Goal: Information Seeking & Learning: Learn about a topic

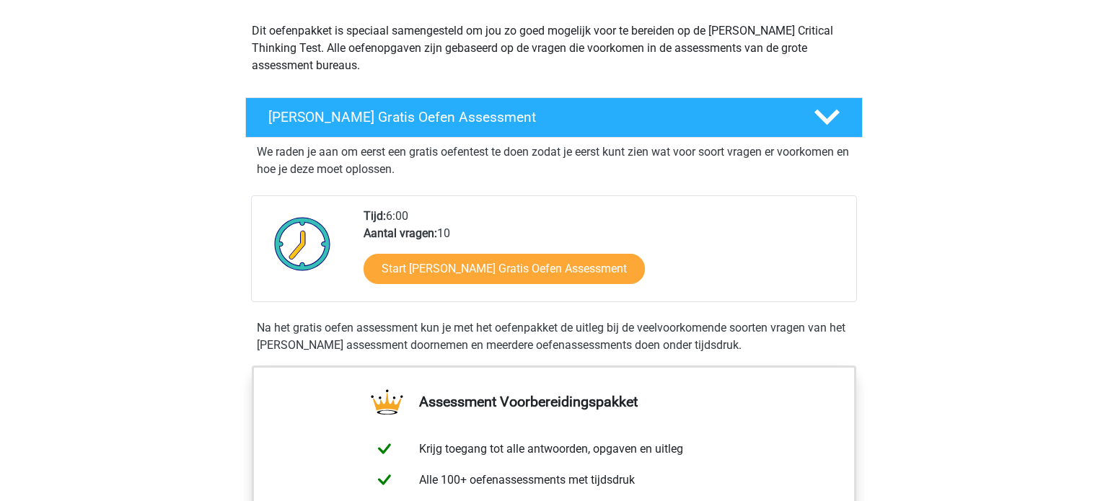
scroll to position [163, 0]
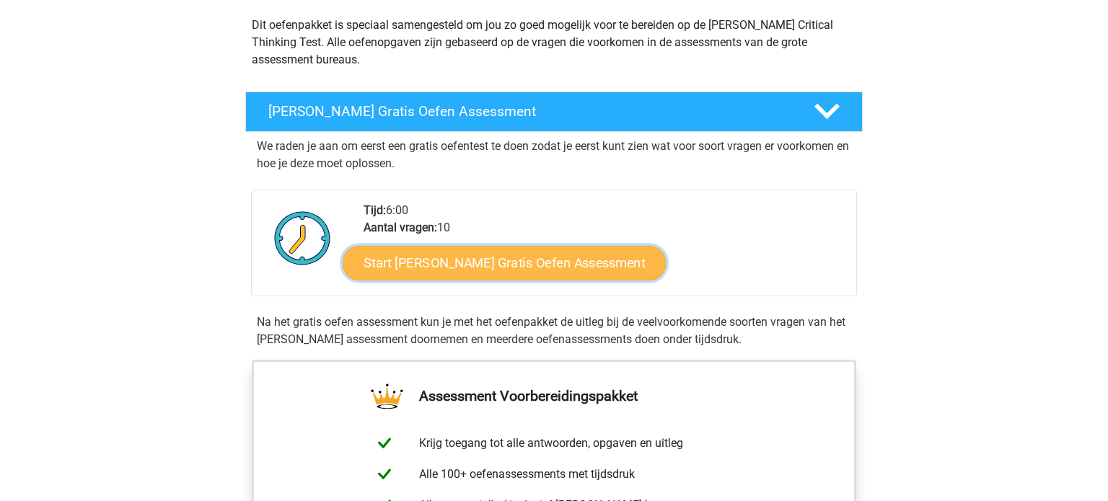
click at [531, 263] on link "Start Watson Glaser Gratis Oefen Assessment" at bounding box center [505, 263] width 324 height 35
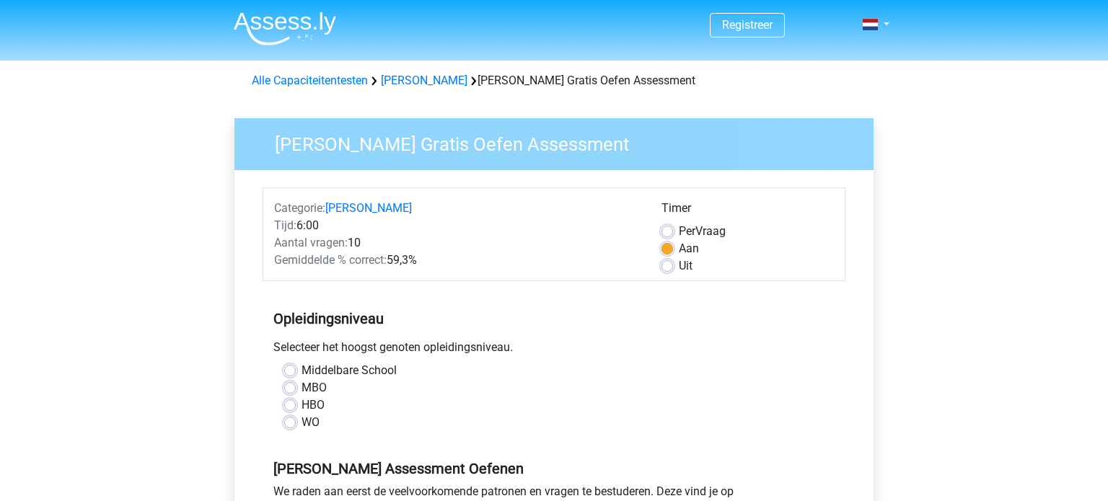
click at [302, 404] on label "HBO" at bounding box center [313, 405] width 23 height 17
click at [290, 404] on input "HBO" at bounding box center [290, 404] width 12 height 14
radio input "true"
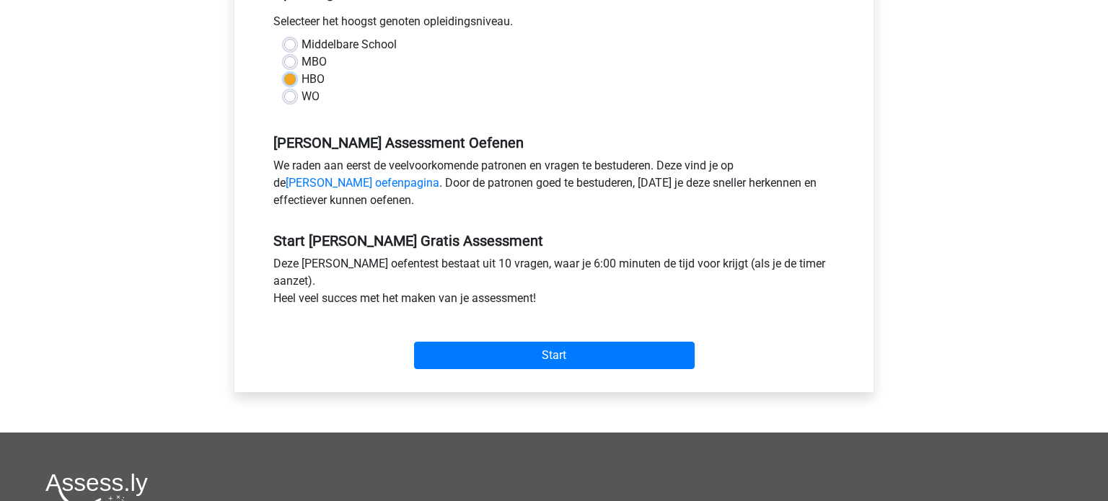
scroll to position [328, 0]
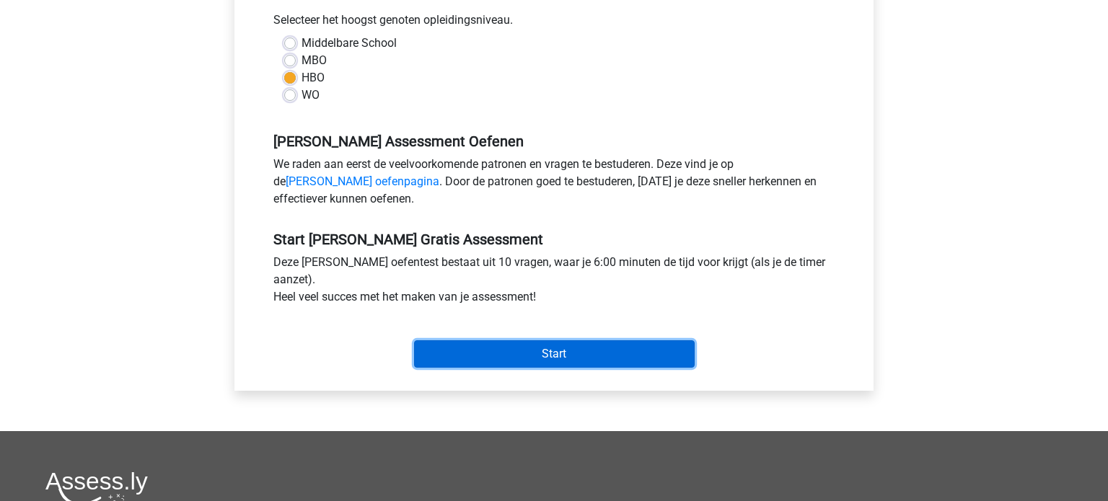
click at [633, 351] on input "Start" at bounding box center [554, 354] width 281 height 27
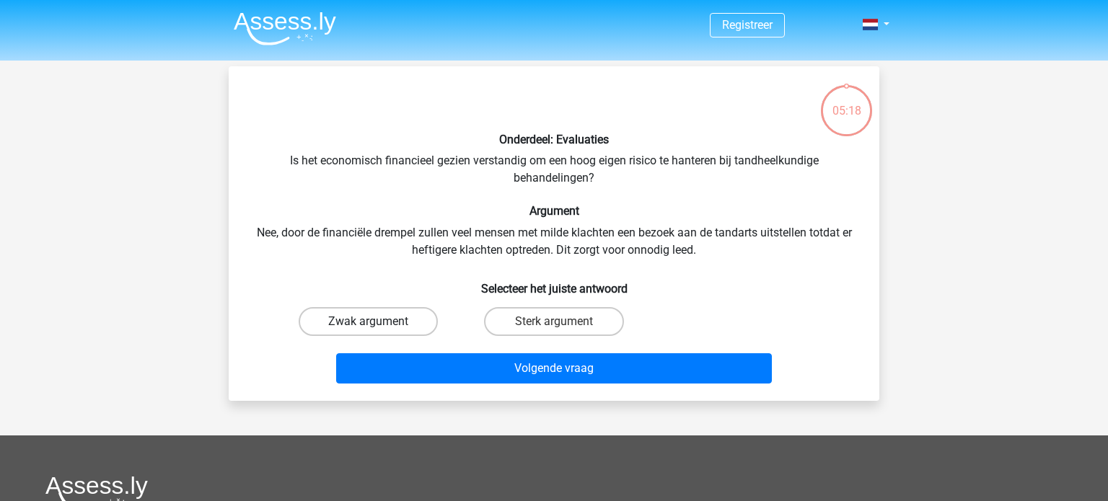
click at [421, 320] on label "Zwak argument" at bounding box center [368, 321] width 139 height 29
click at [378, 322] on input "Zwak argument" at bounding box center [373, 326] width 9 height 9
radio input "true"
click at [539, 327] on label "Sterk argument" at bounding box center [553, 321] width 139 height 29
click at [554, 327] on input "Sterk argument" at bounding box center [558, 326] width 9 height 9
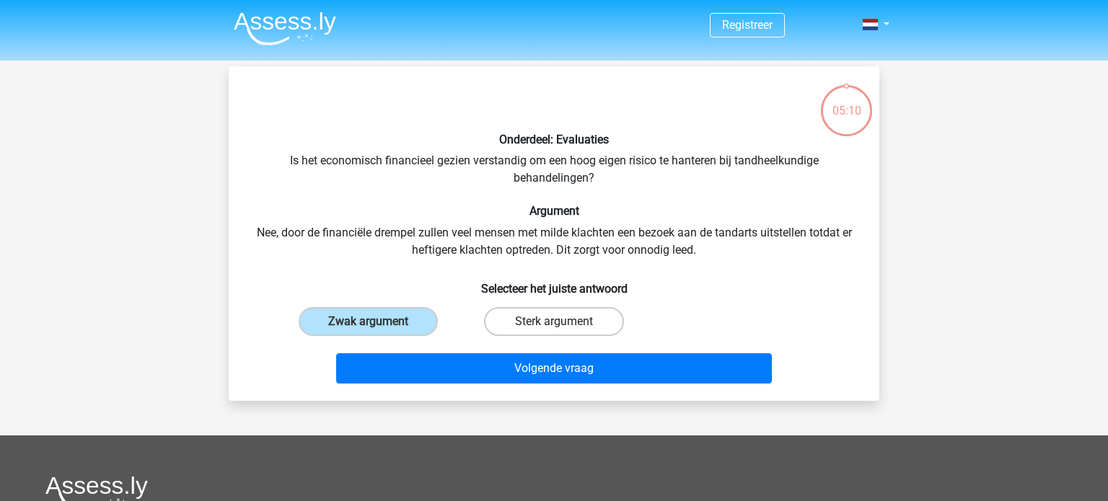
radio input "true"
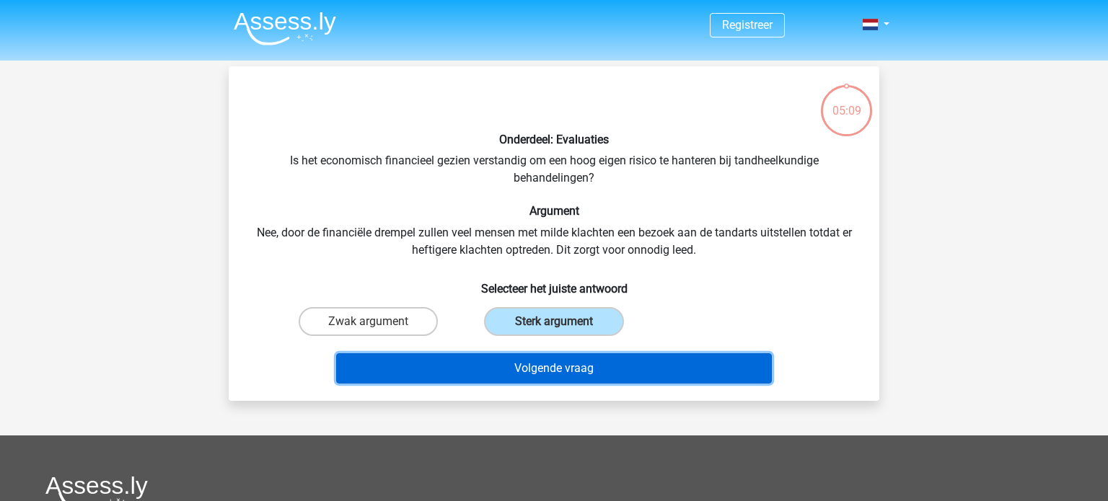
click at [542, 369] on button "Volgende vraag" at bounding box center [554, 369] width 437 height 30
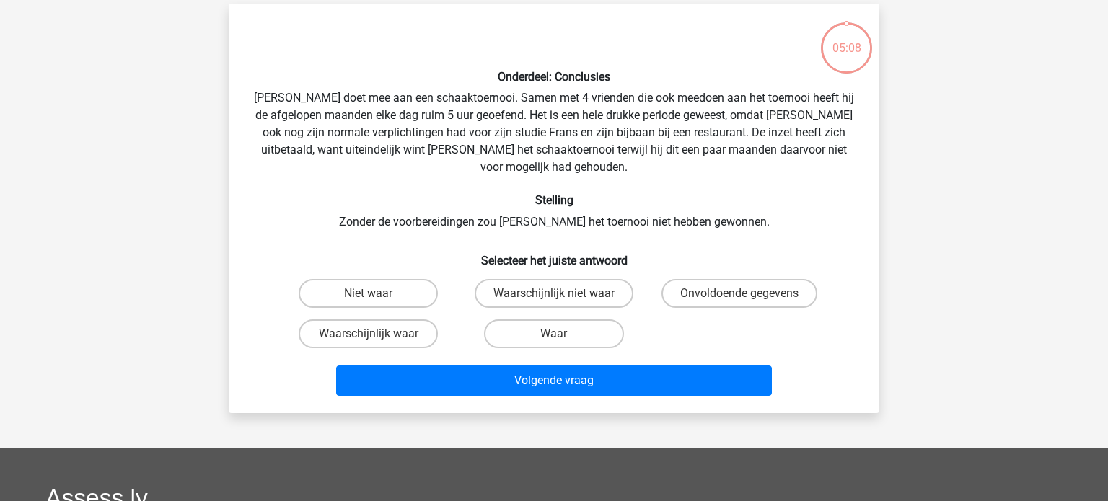
scroll to position [66, 0]
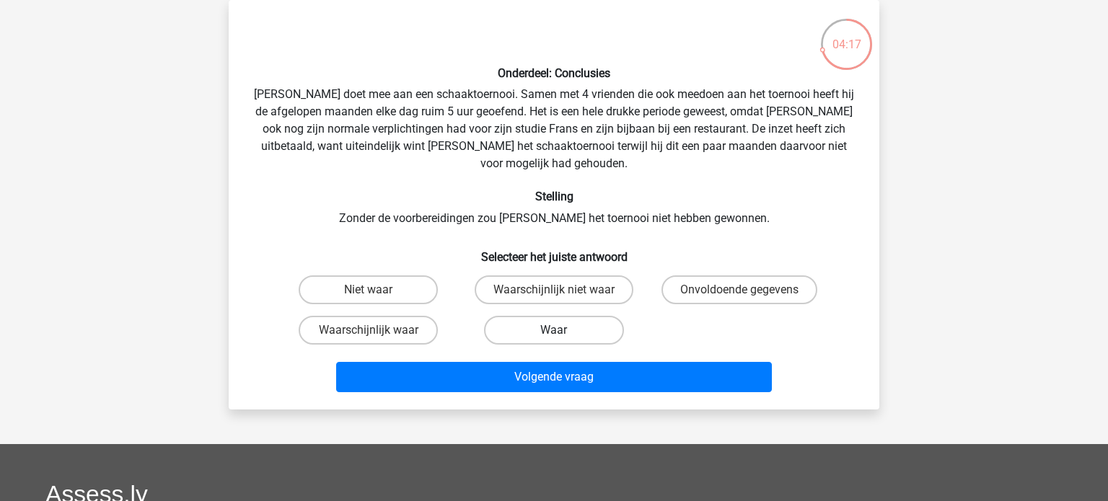
click at [540, 316] on label "Waar" at bounding box center [553, 330] width 139 height 29
click at [554, 330] on input "Waar" at bounding box center [558, 334] width 9 height 9
radio input "true"
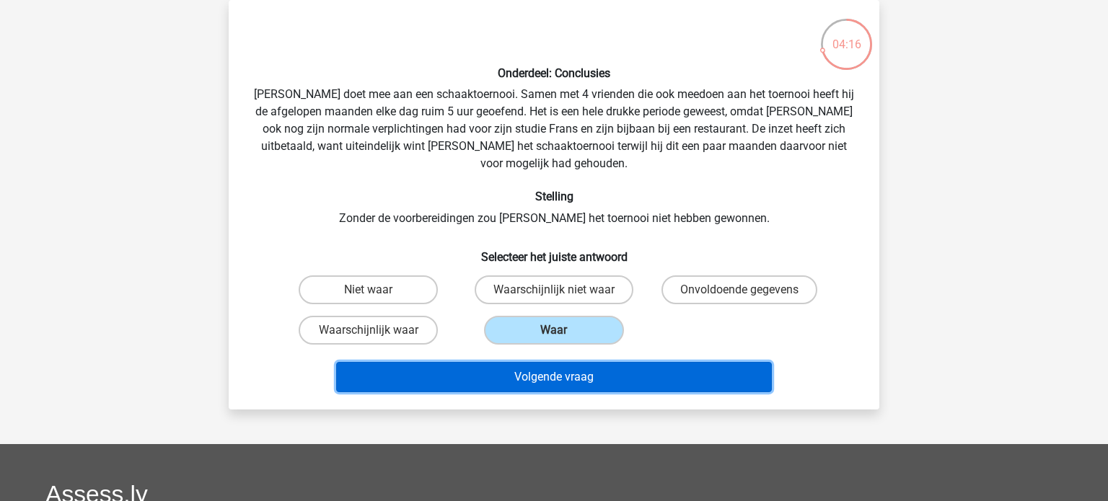
click at [542, 362] on button "Volgende vraag" at bounding box center [554, 377] width 437 height 30
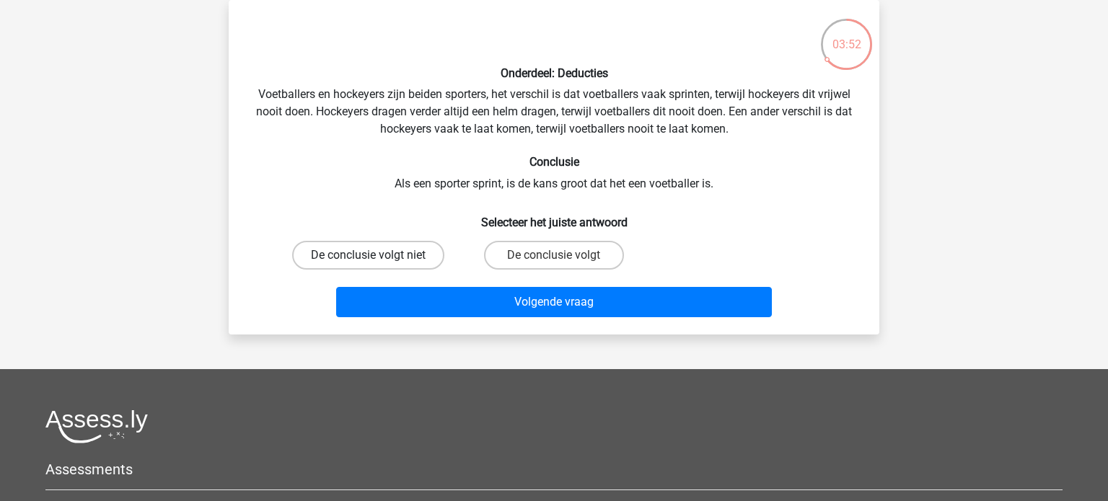
click at [417, 257] on label "De conclusie volgt niet" at bounding box center [368, 255] width 152 height 29
click at [378, 257] on input "De conclusie volgt niet" at bounding box center [373, 259] width 9 height 9
radio input "true"
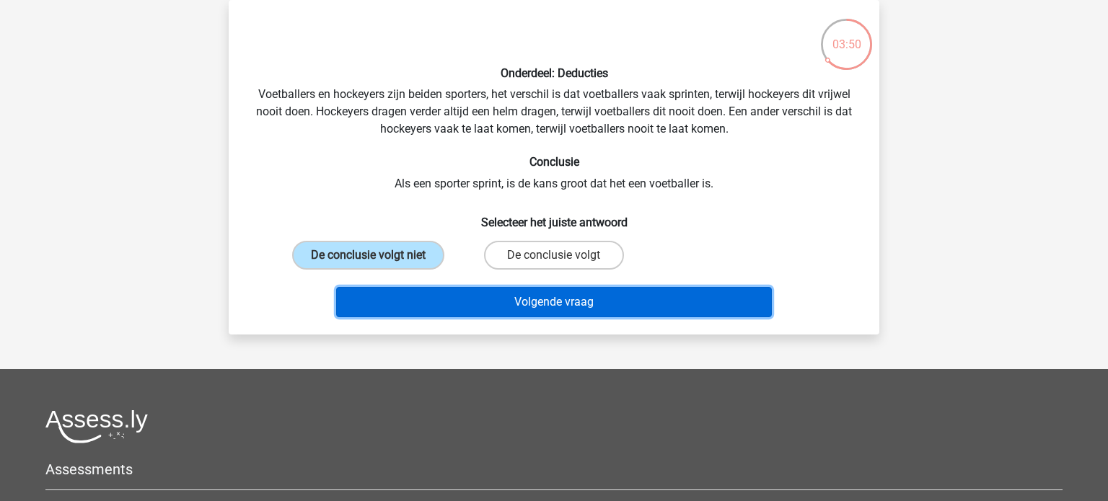
click at [510, 300] on button "Volgende vraag" at bounding box center [554, 302] width 437 height 30
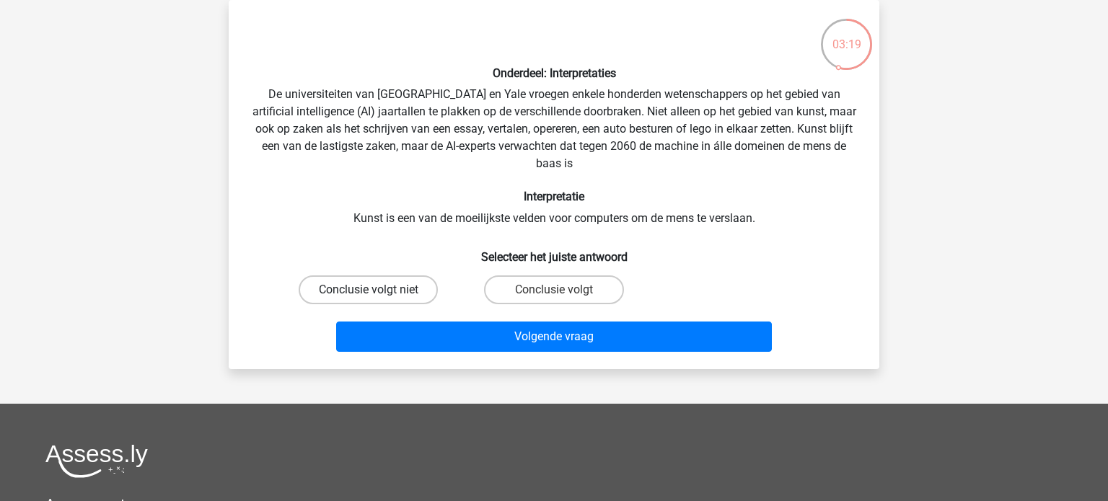
click at [412, 291] on label "Conclusie volgt niet" at bounding box center [368, 290] width 139 height 29
click at [378, 291] on input "Conclusie volgt niet" at bounding box center [373, 294] width 9 height 9
radio input "true"
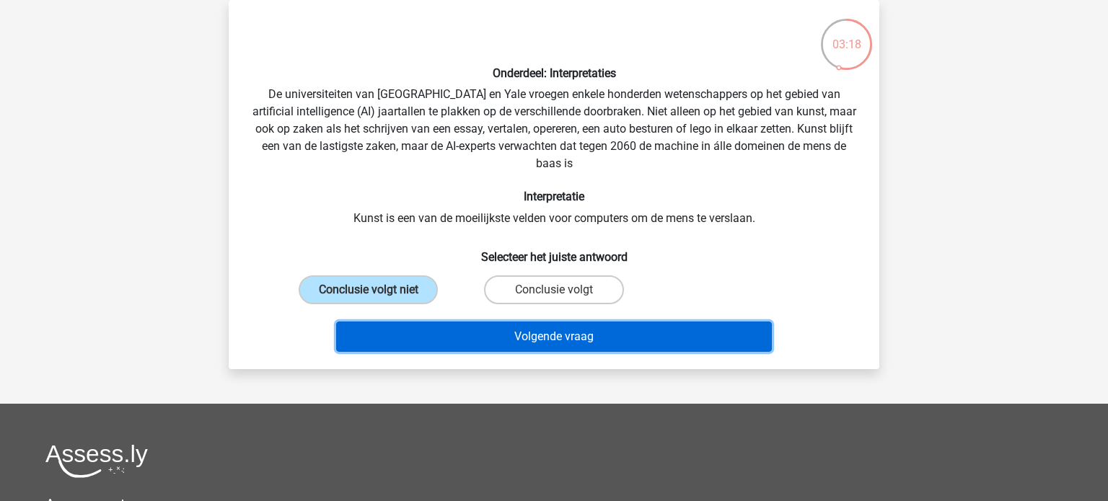
click at [569, 339] on button "Volgende vraag" at bounding box center [554, 337] width 437 height 30
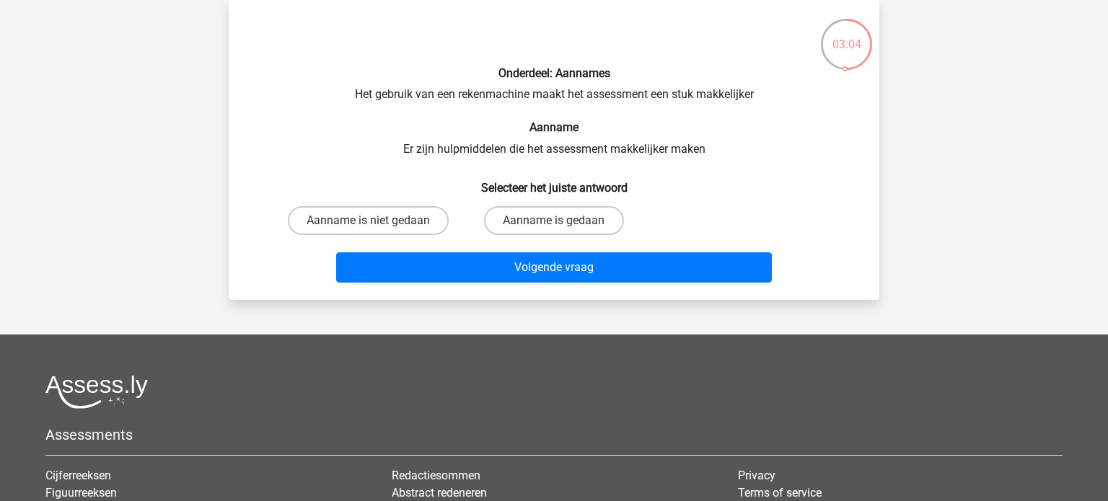
click at [558, 225] on input "Aanname is gedaan" at bounding box center [558, 225] width 9 height 9
radio input "true"
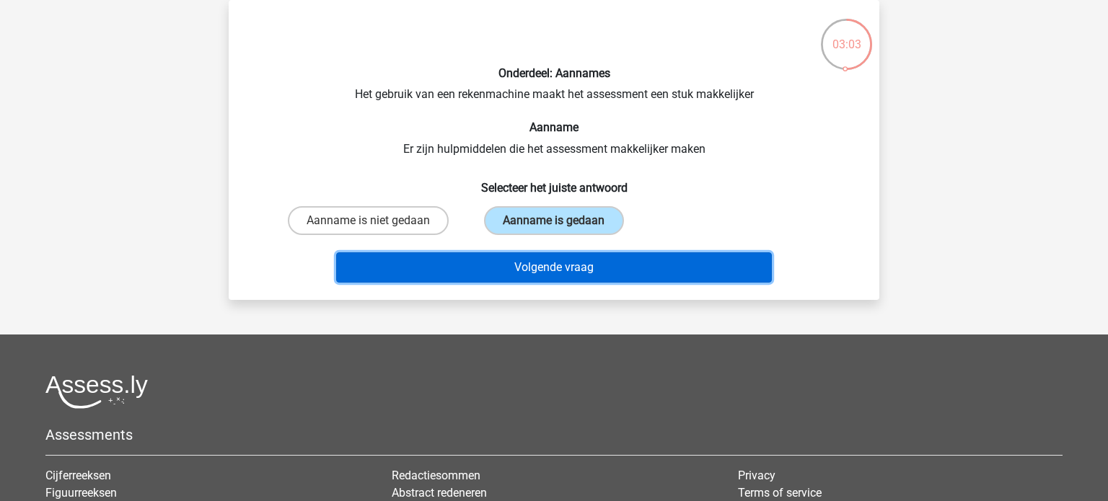
click at [552, 269] on button "Volgende vraag" at bounding box center [554, 268] width 437 height 30
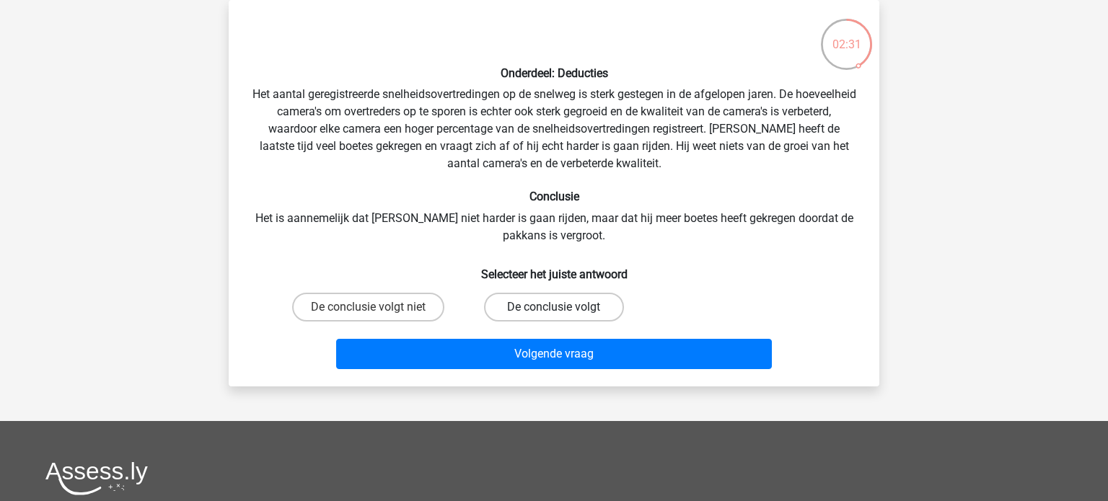
click at [544, 311] on label "De conclusie volgt" at bounding box center [553, 307] width 139 height 29
click at [554, 311] on input "De conclusie volgt" at bounding box center [558, 311] width 9 height 9
radio input "true"
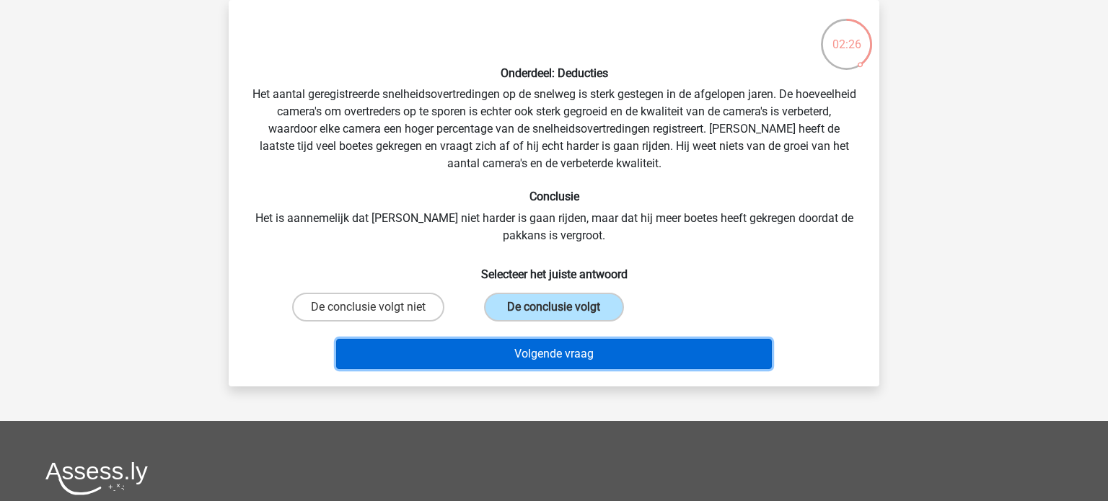
click at [540, 354] on button "Volgende vraag" at bounding box center [554, 354] width 437 height 30
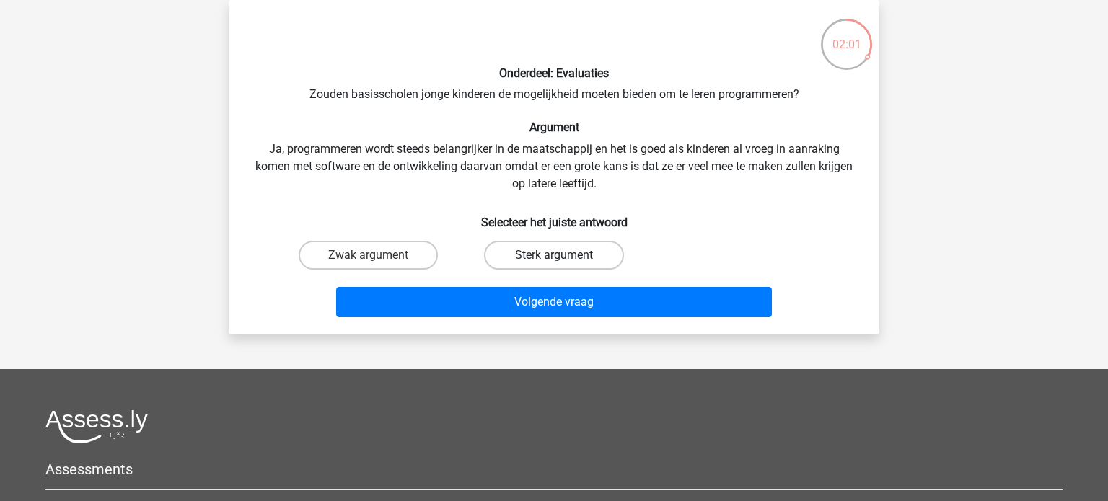
click at [537, 255] on label "Sterk argument" at bounding box center [553, 255] width 139 height 29
click at [554, 255] on input "Sterk argument" at bounding box center [558, 259] width 9 height 9
radio input "true"
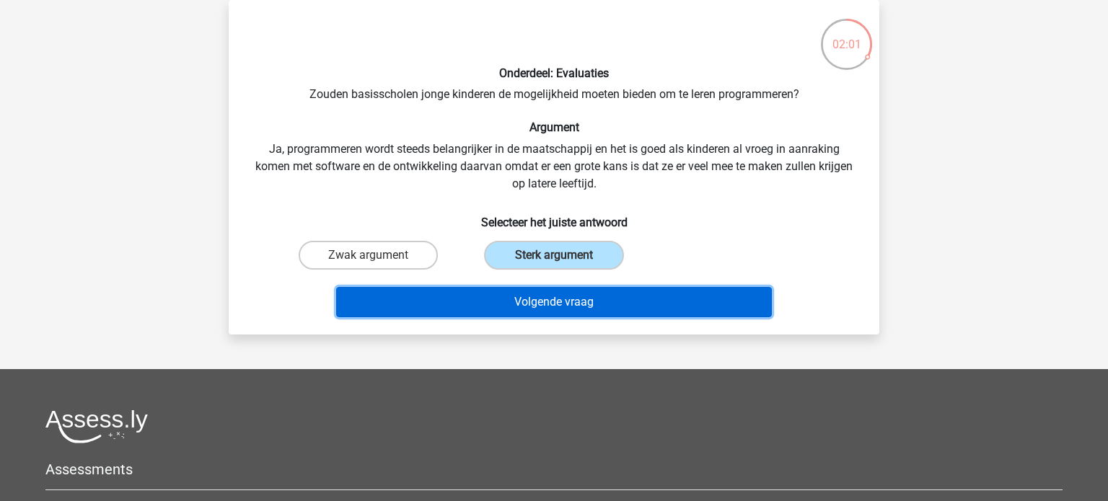
click at [527, 300] on button "Volgende vraag" at bounding box center [554, 302] width 437 height 30
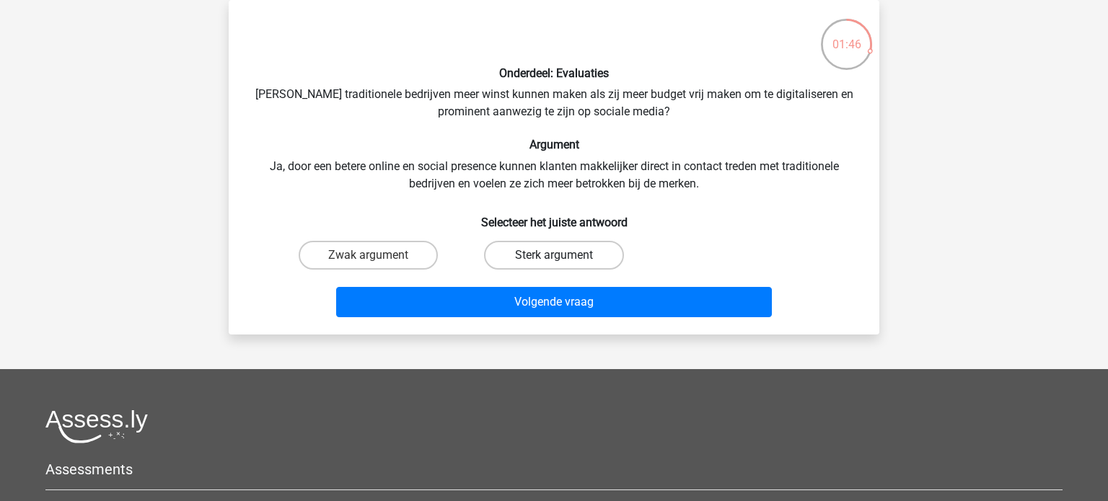
click at [512, 262] on label "Sterk argument" at bounding box center [553, 255] width 139 height 29
click at [554, 262] on input "Sterk argument" at bounding box center [558, 259] width 9 height 9
radio input "true"
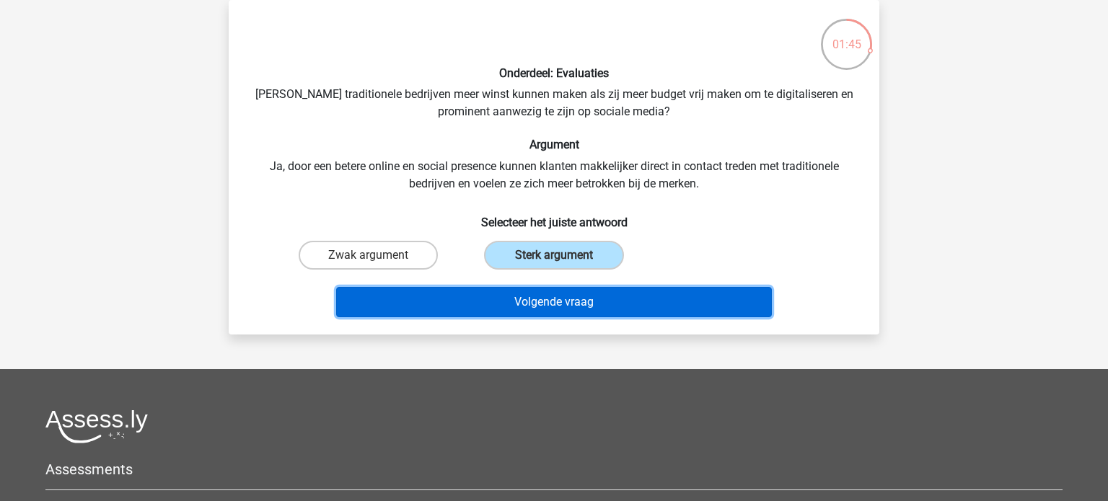
click at [517, 297] on button "Volgende vraag" at bounding box center [554, 302] width 437 height 30
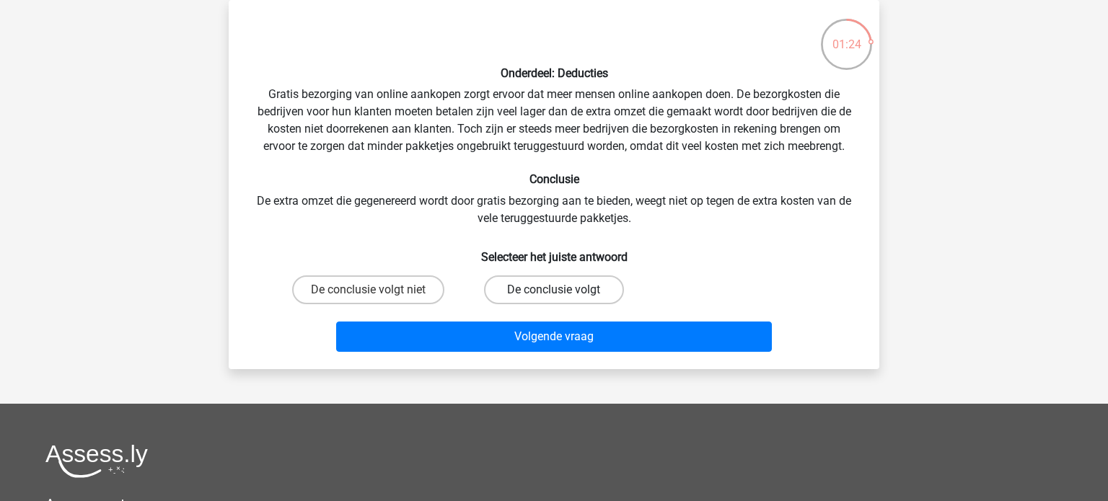
click at [527, 286] on label "De conclusie volgt" at bounding box center [553, 290] width 139 height 29
click at [554, 290] on input "De conclusie volgt" at bounding box center [558, 294] width 9 height 9
radio input "true"
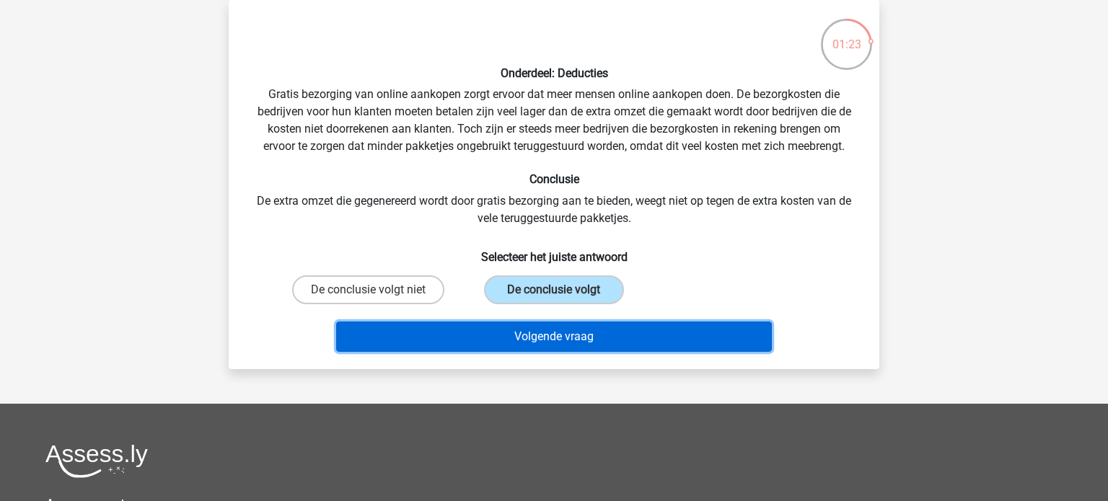
click at [528, 336] on button "Volgende vraag" at bounding box center [554, 337] width 437 height 30
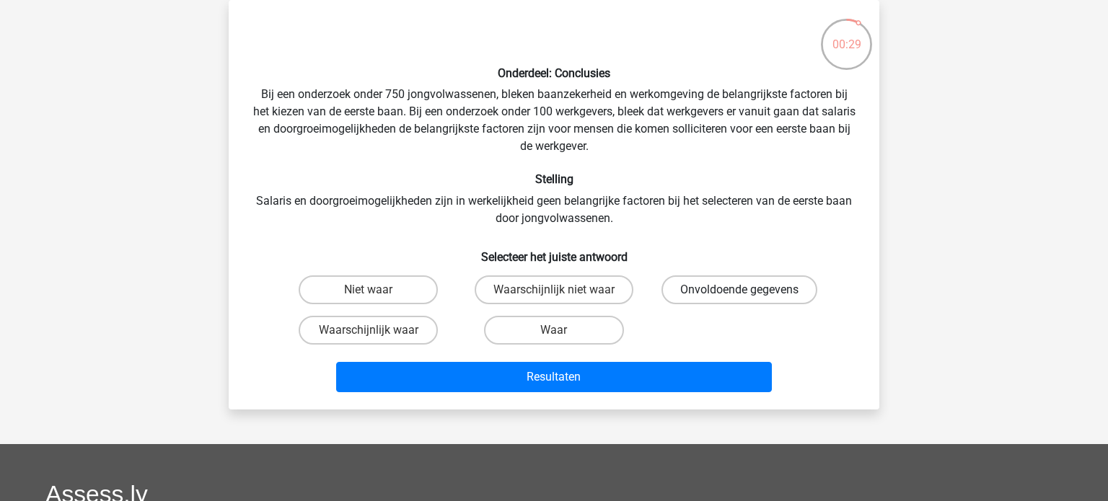
click at [758, 298] on label "Onvoldoende gegevens" at bounding box center [740, 290] width 156 height 29
click at [749, 298] on input "Onvoldoende gegevens" at bounding box center [744, 294] width 9 height 9
radio input "true"
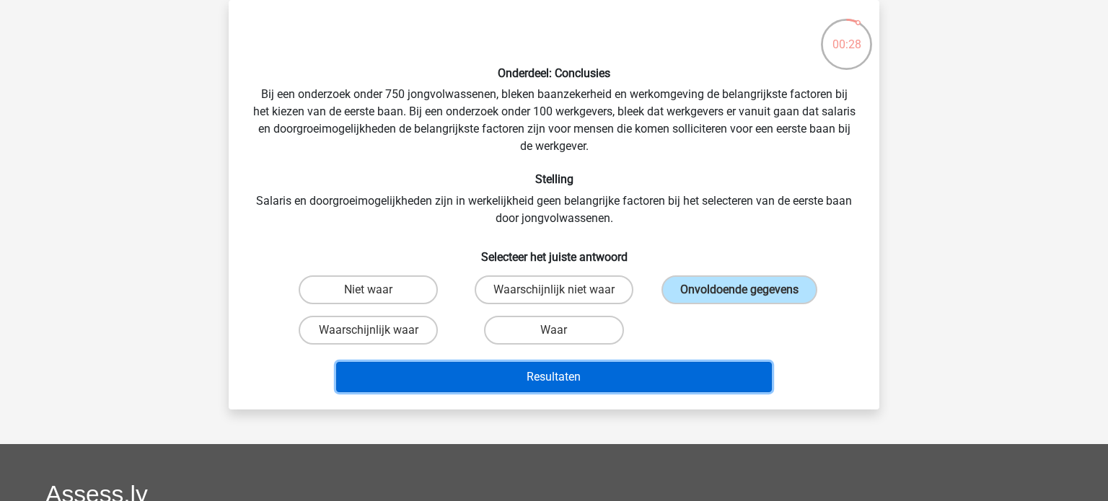
click at [604, 374] on button "Resultaten" at bounding box center [554, 377] width 437 height 30
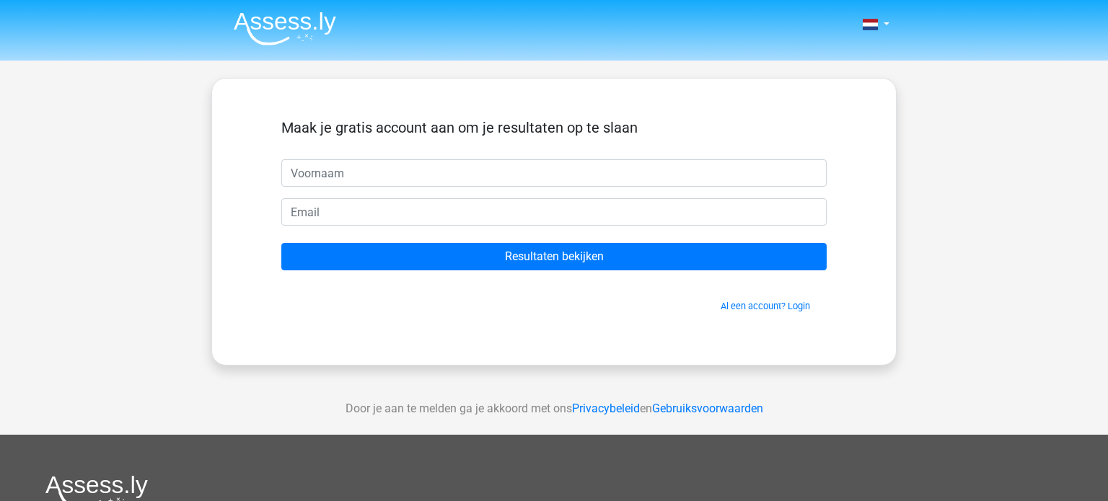
click at [515, 270] on form "Maak je gratis account aan om je resultaten op te slaan Resultaten bekijken Al …" at bounding box center [553, 216] width 545 height 194
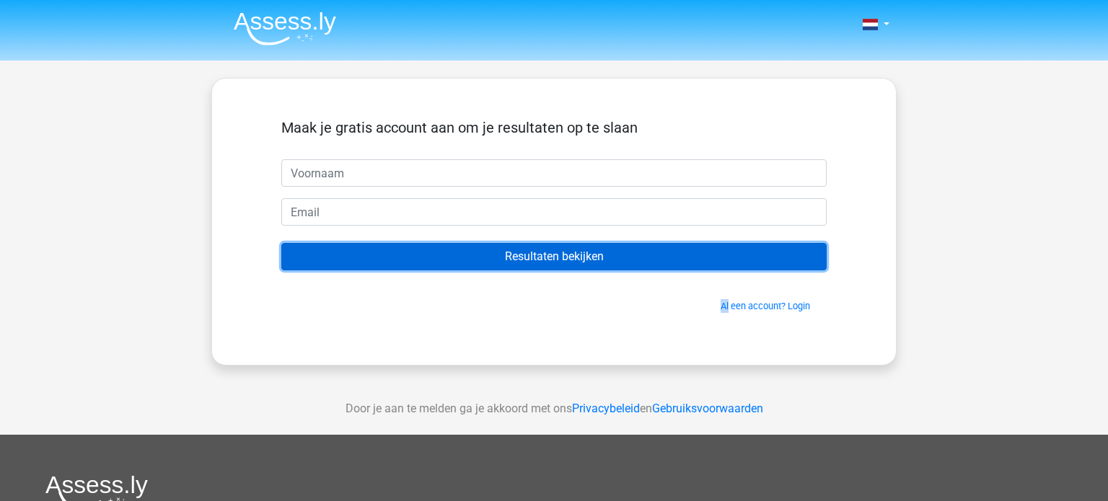
click at [517, 263] on input "Resultaten bekijken" at bounding box center [553, 256] width 545 height 27
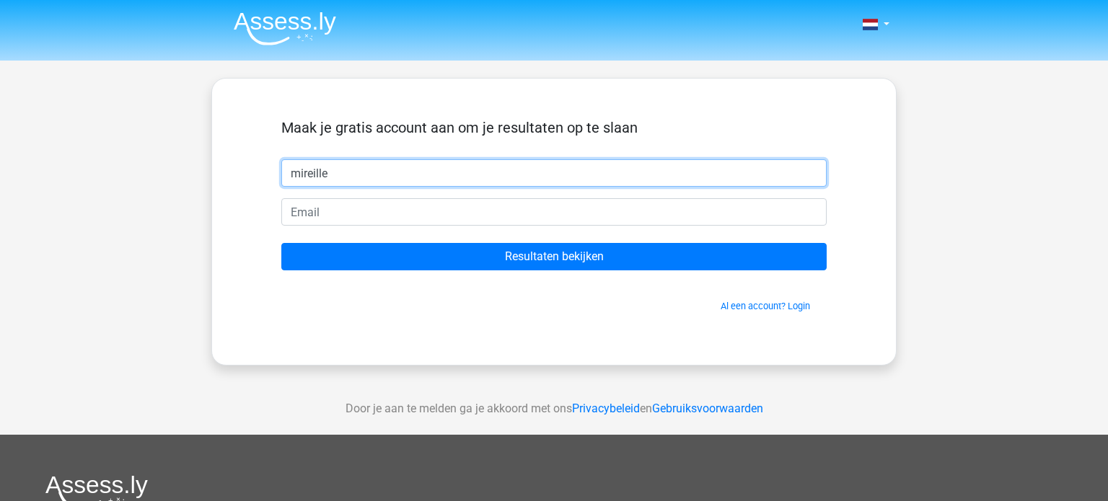
type input "mireille"
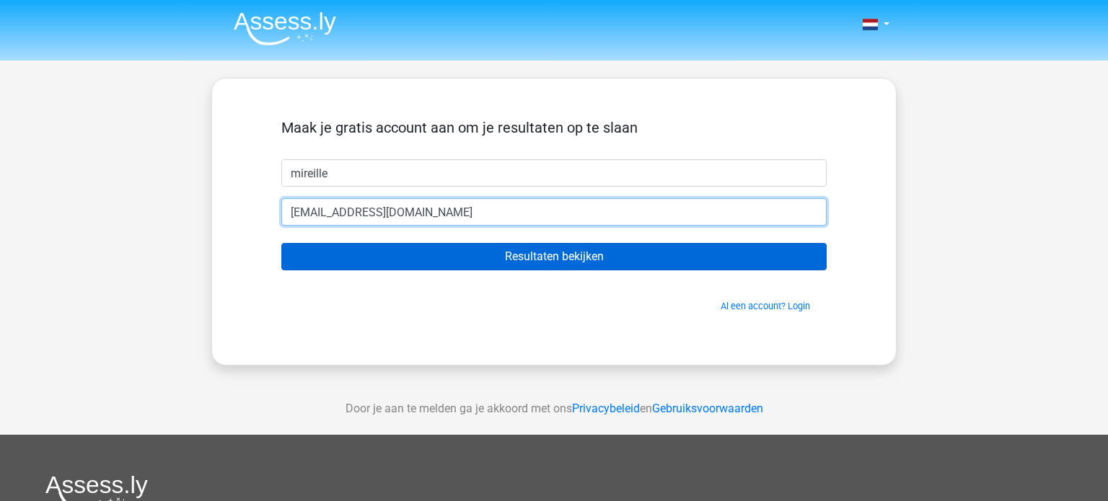
type input "[EMAIL_ADDRESS][DOMAIN_NAME]"
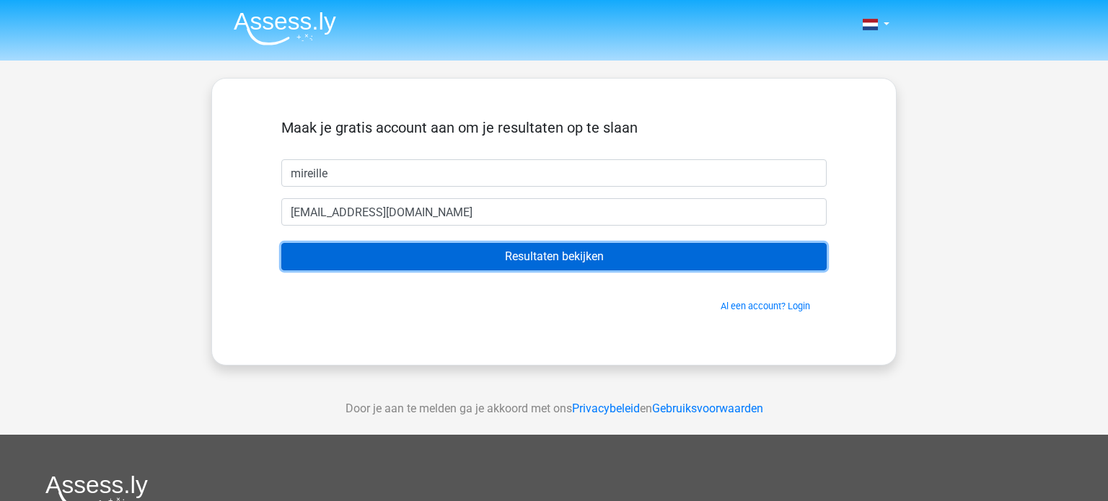
click at [563, 259] on input "Resultaten bekijken" at bounding box center [553, 256] width 545 height 27
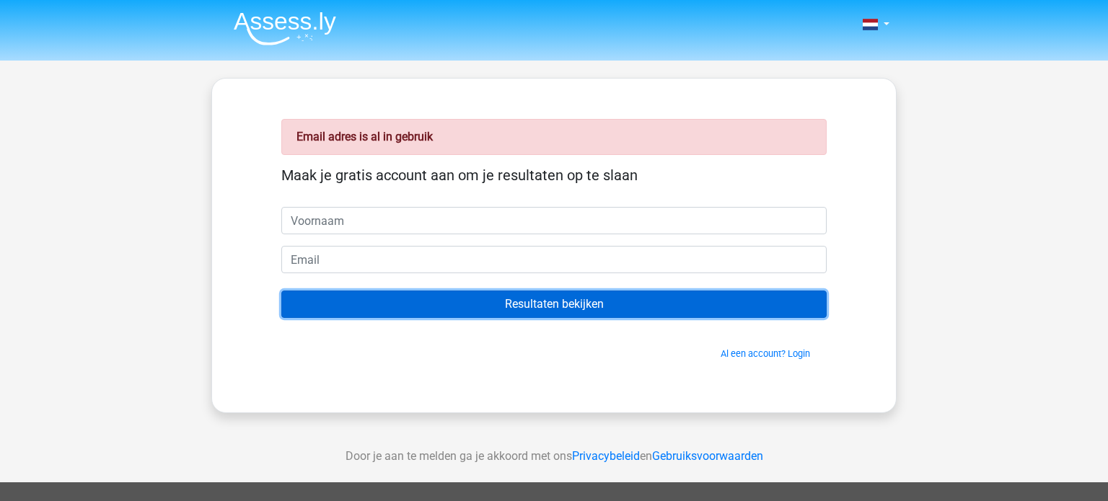
click at [633, 310] on input "Resultaten bekijken" at bounding box center [553, 304] width 545 height 27
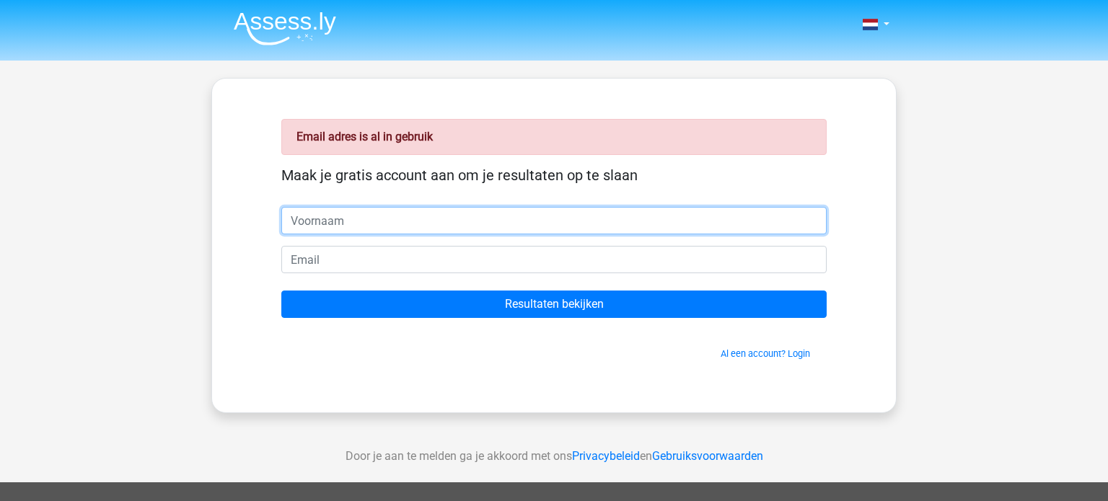
type input "m"
type input "Mireille"
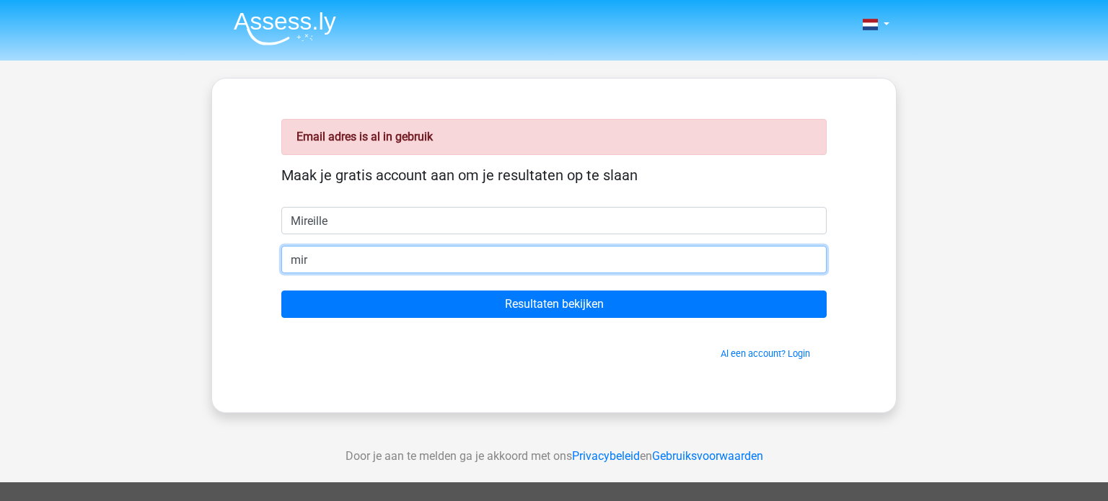
type input "[EMAIL_ADDRESS][DOMAIN_NAME]"
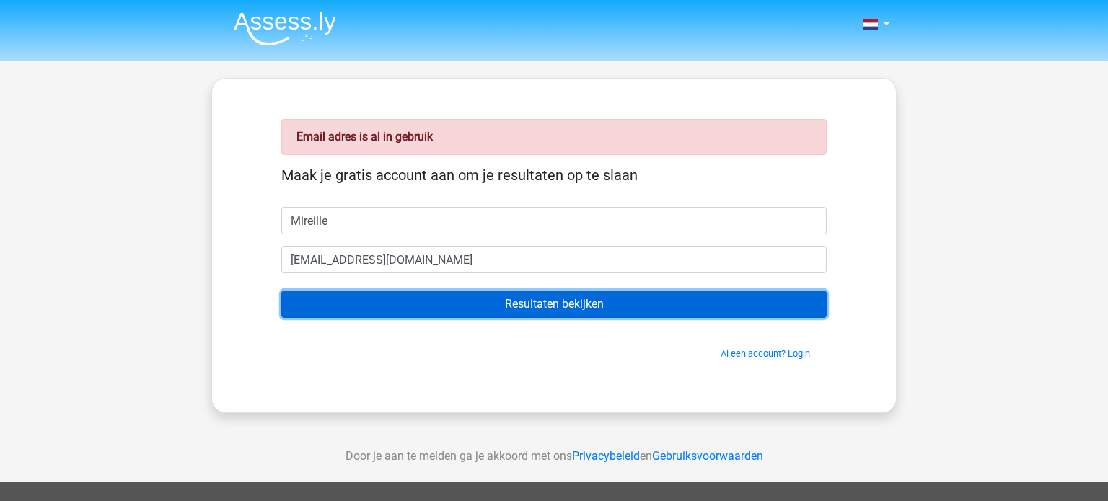
click at [563, 304] on input "Resultaten bekijken" at bounding box center [553, 304] width 545 height 27
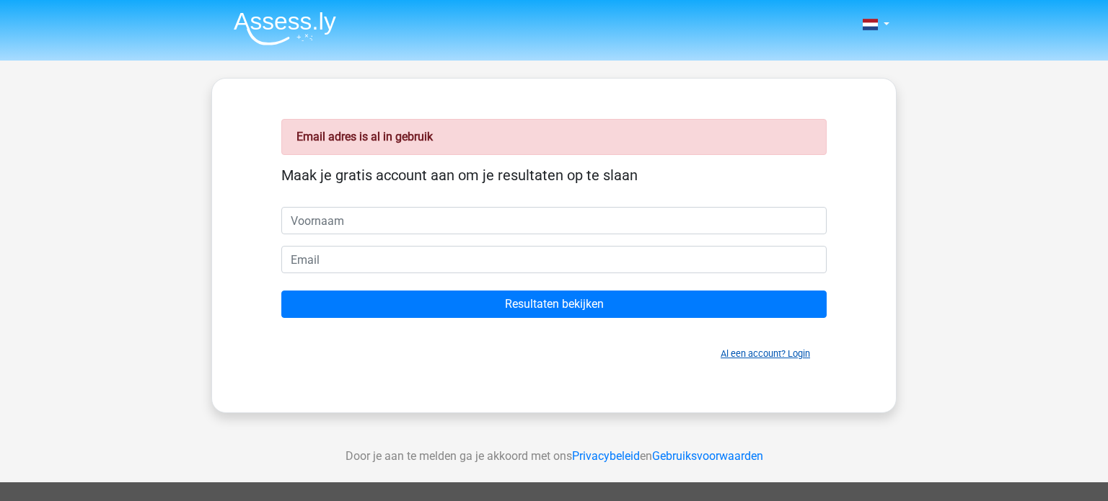
click at [737, 349] on link "Al een account? Login" at bounding box center [765, 353] width 89 height 11
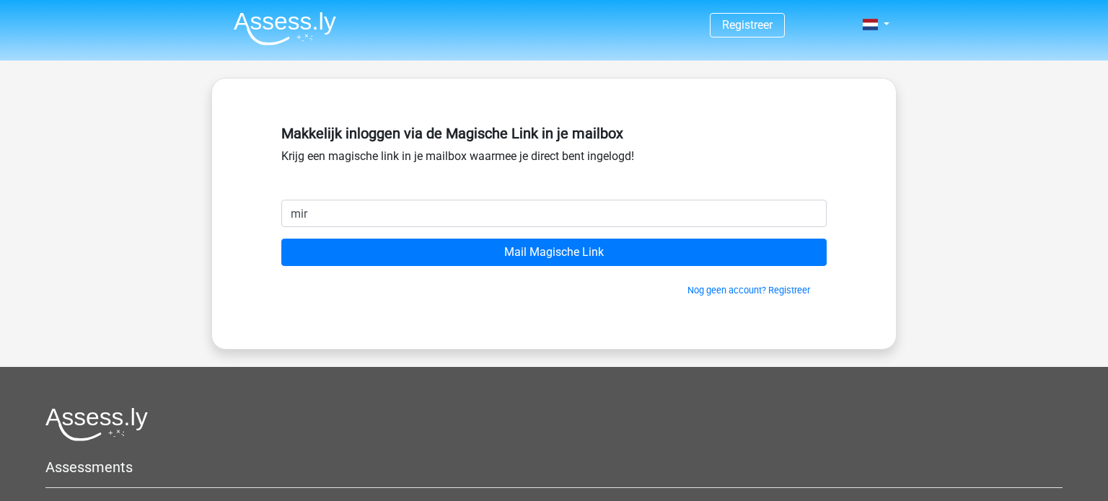
type input "[EMAIL_ADDRESS][DOMAIN_NAME]"
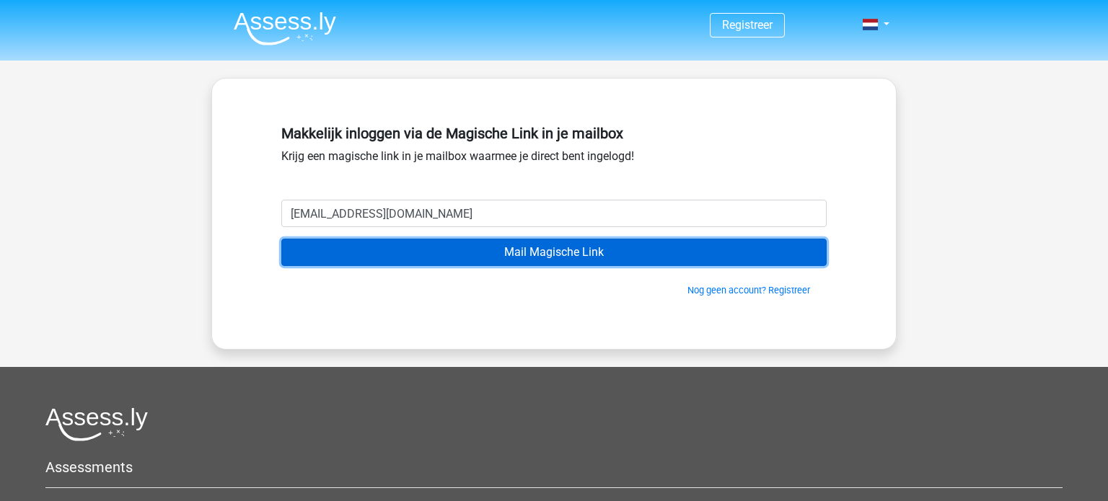
click at [537, 249] on input "Mail Magische Link" at bounding box center [553, 252] width 545 height 27
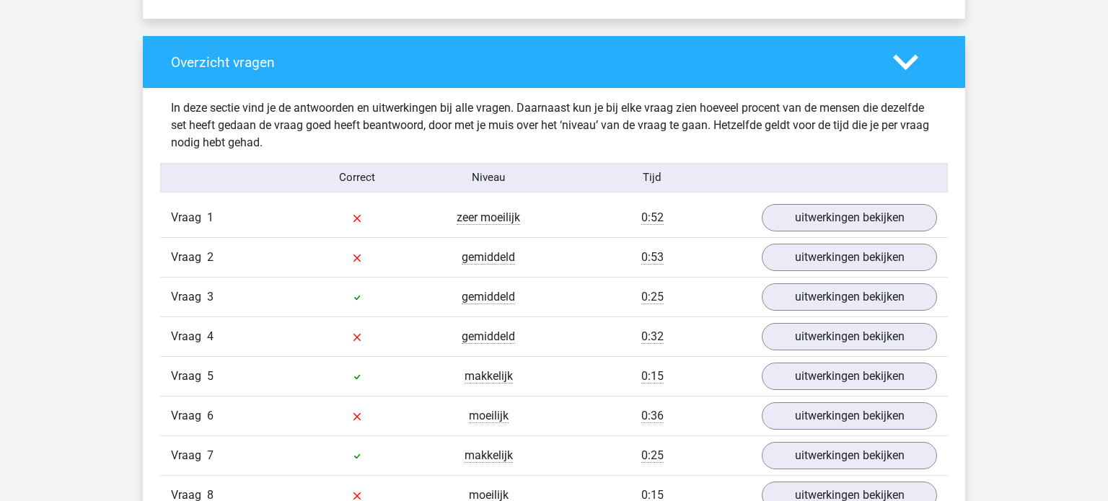
scroll to position [1128, 0]
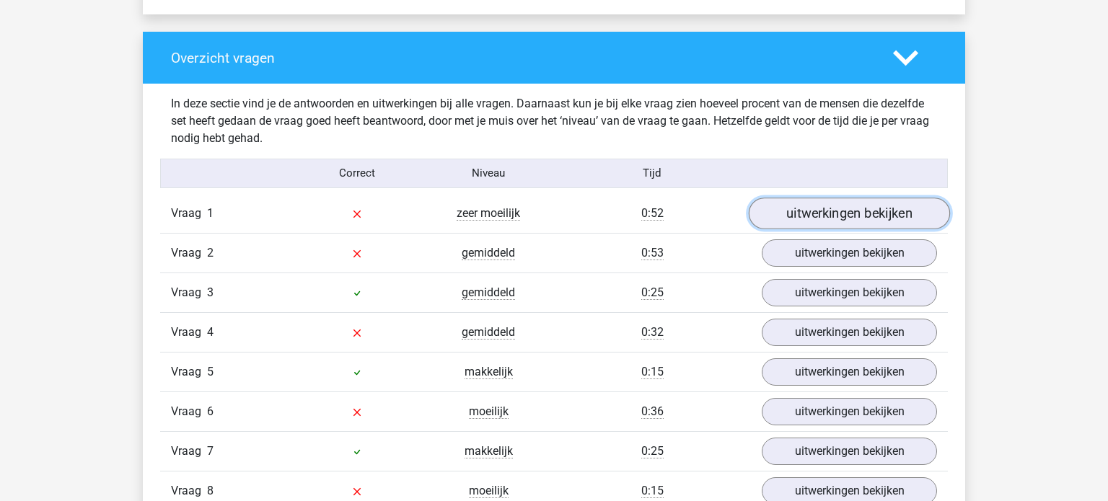
click at [812, 220] on link "uitwerkingen bekijken" at bounding box center [849, 214] width 201 height 32
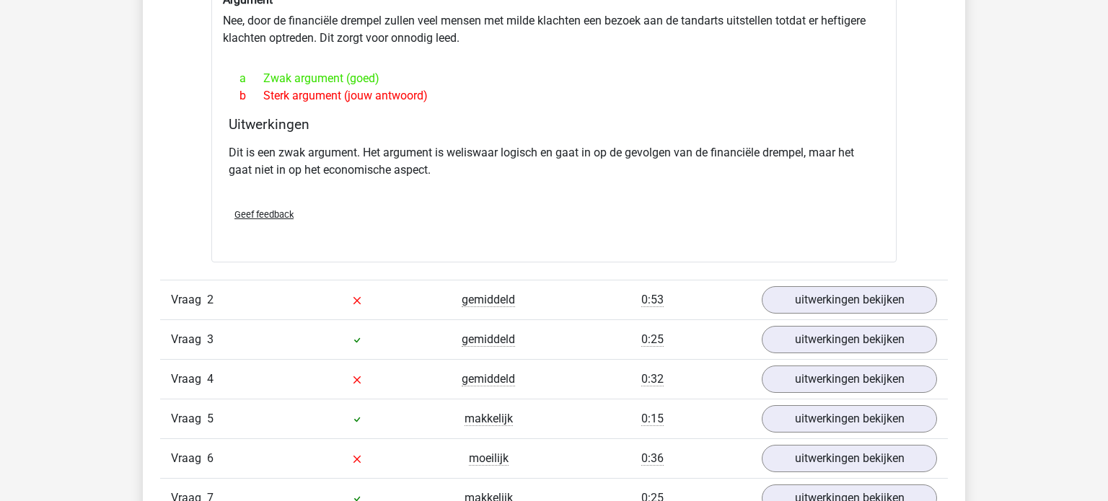
scroll to position [1455, 0]
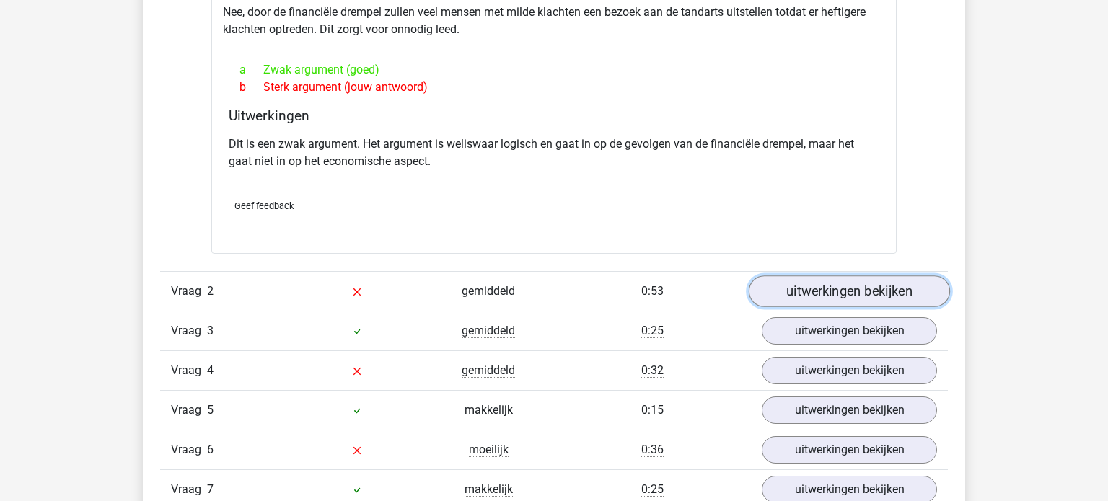
click at [835, 293] on link "uitwerkingen bekijken" at bounding box center [849, 292] width 201 height 32
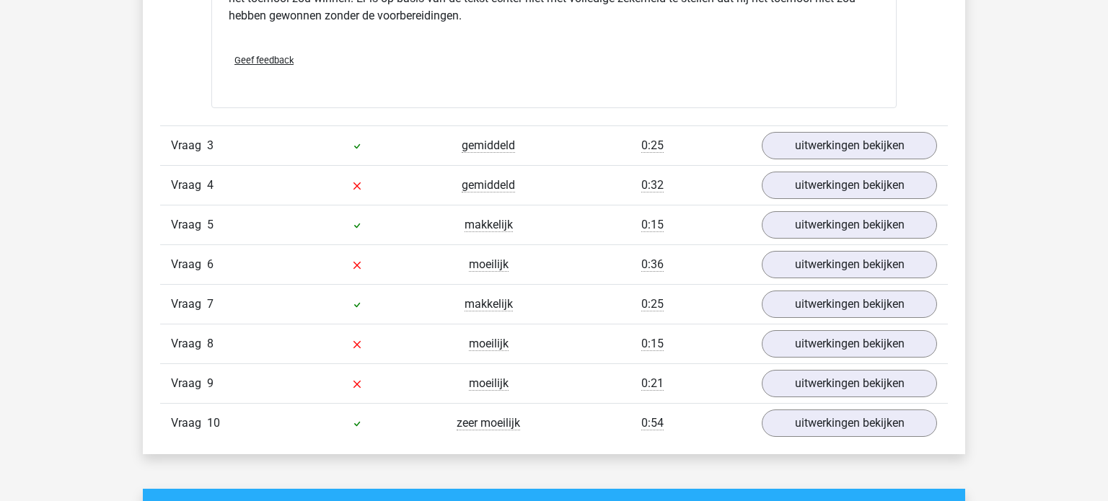
scroll to position [2136, 0]
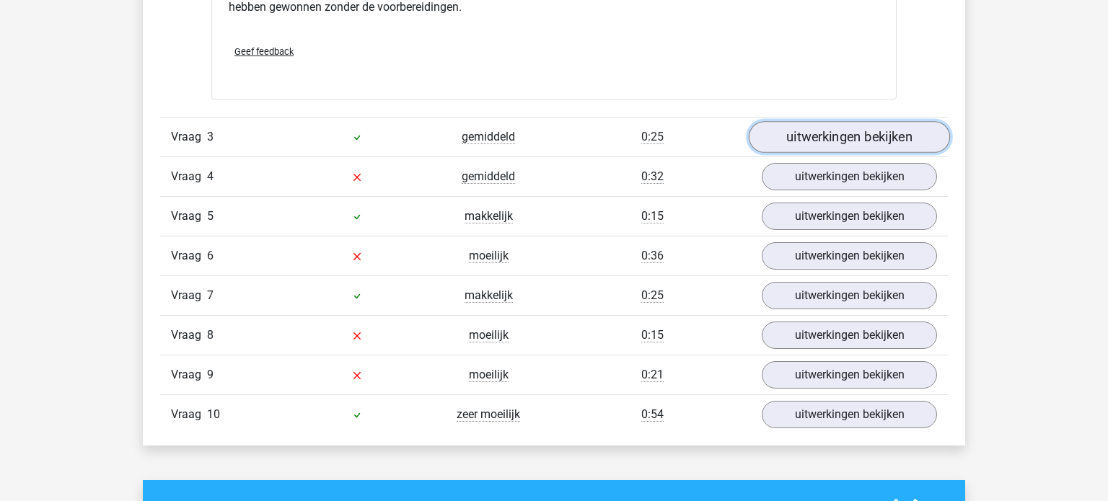
click at [861, 132] on link "uitwerkingen bekijken" at bounding box center [849, 137] width 201 height 32
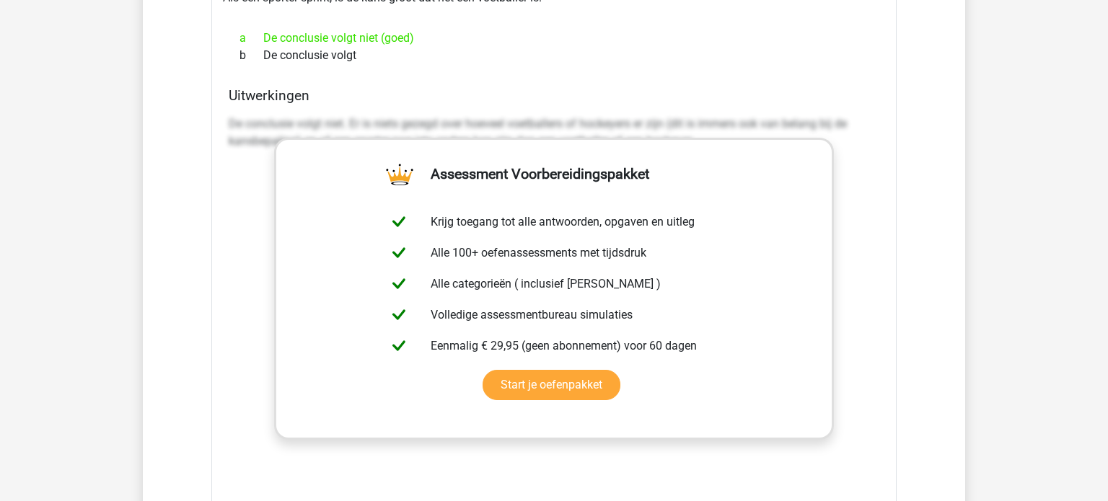
scroll to position [2351, 0]
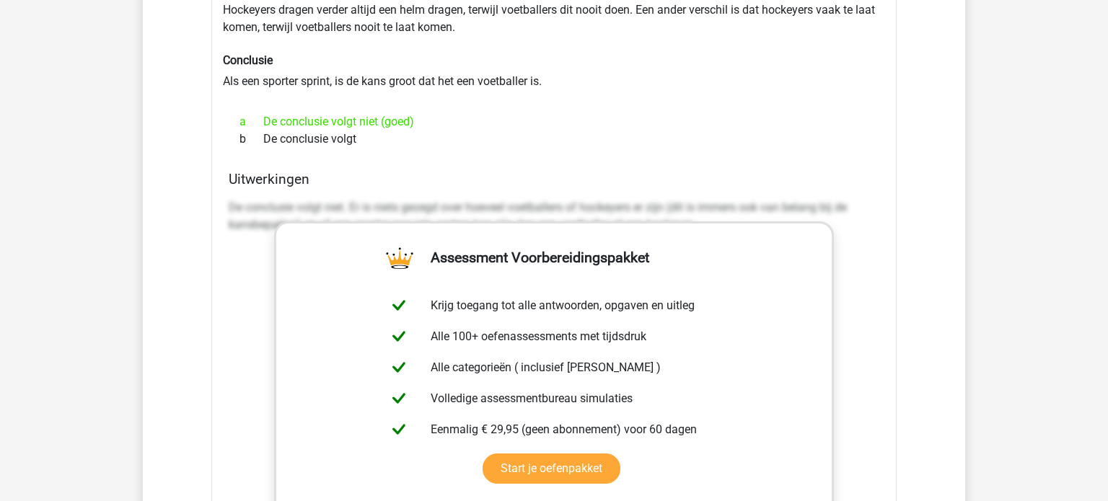
click at [863, 139] on div "b De conclusie volgt" at bounding box center [554, 139] width 651 height 17
click at [744, 61] on h6 "Conclusie" at bounding box center [554, 60] width 662 height 14
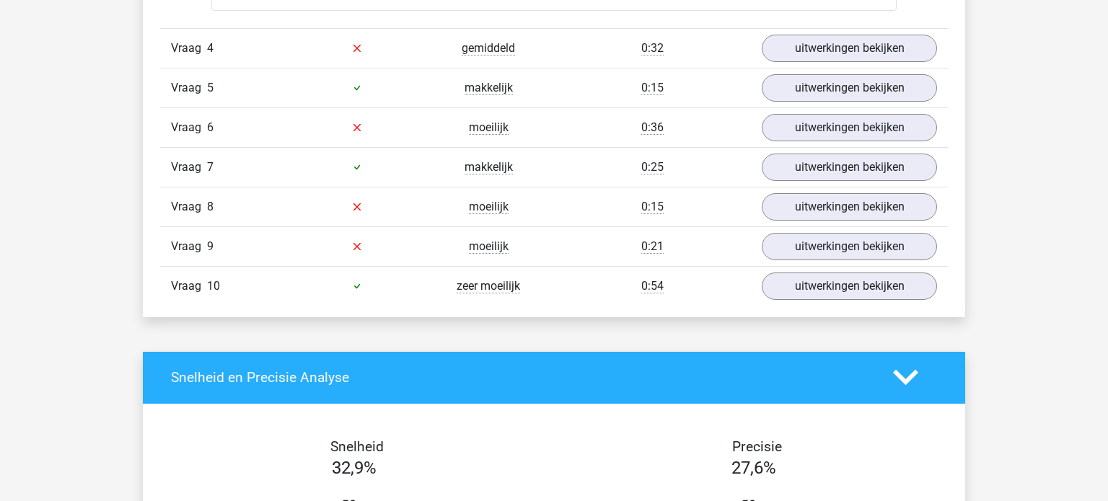
scroll to position [3035, 0]
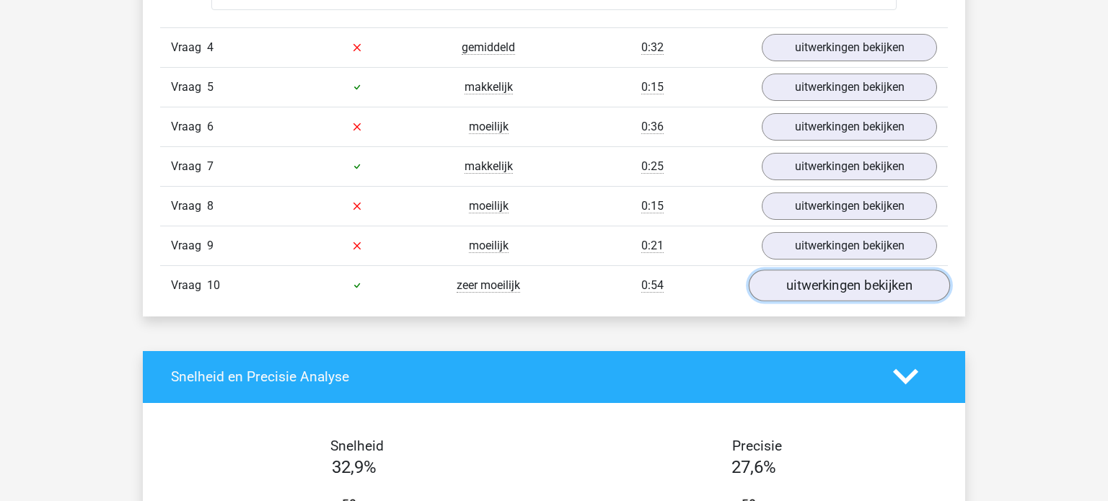
click at [812, 287] on link "uitwerkingen bekijken" at bounding box center [849, 286] width 201 height 32
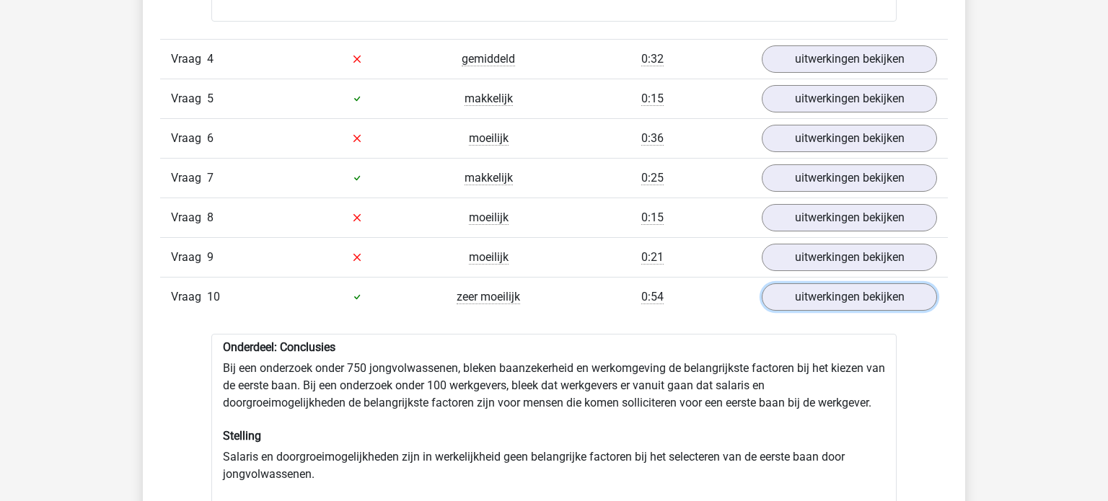
scroll to position [2938, 0]
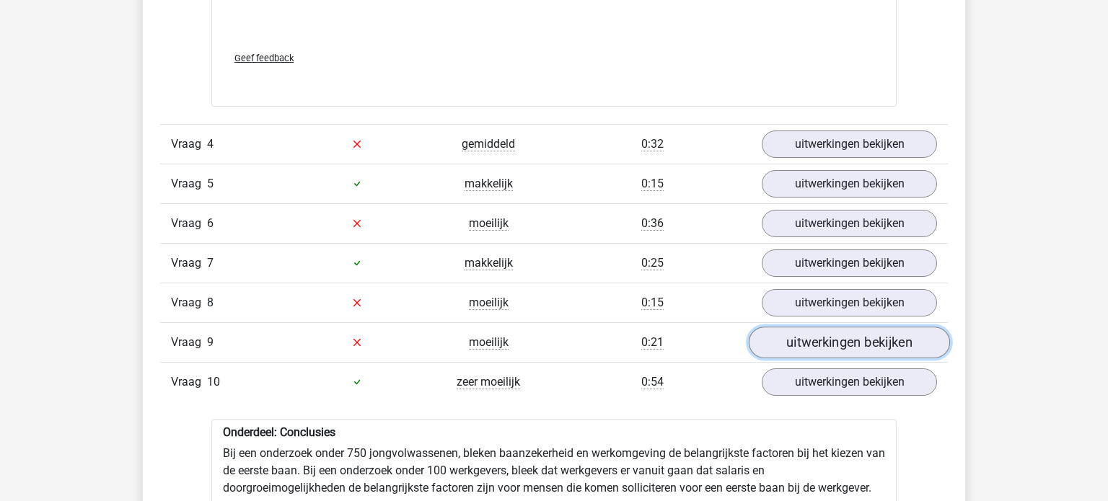
click at [878, 335] on link "uitwerkingen bekijken" at bounding box center [849, 343] width 201 height 32
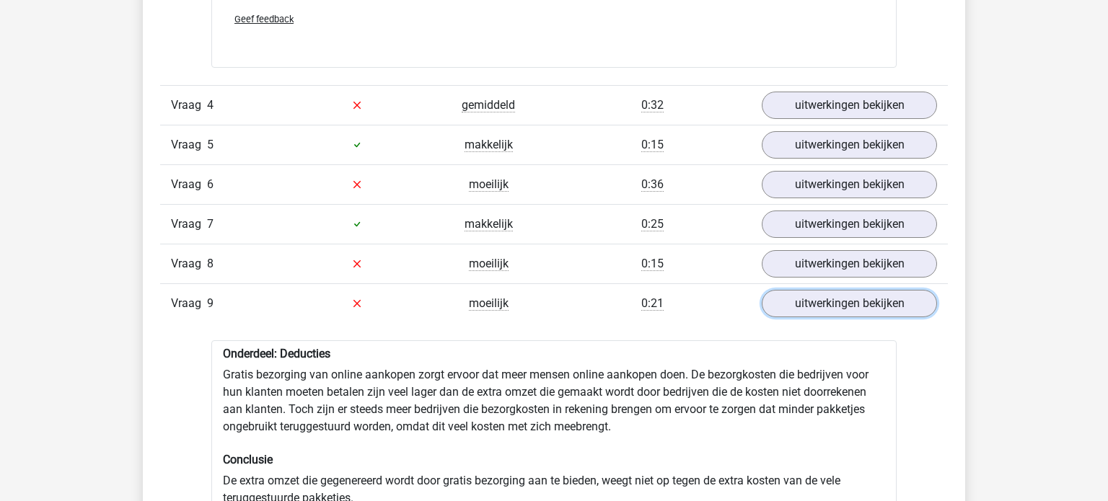
scroll to position [2970, 0]
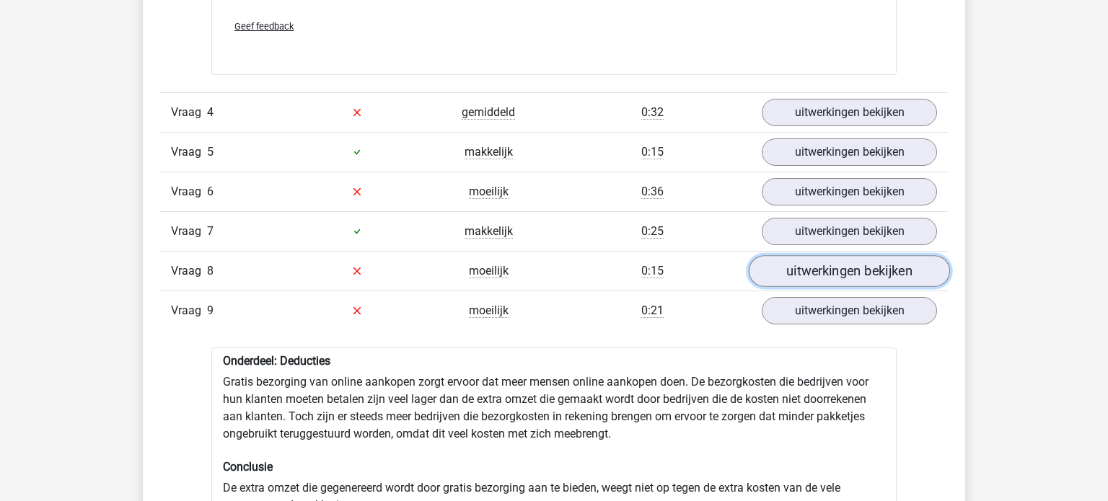
click at [810, 276] on link "uitwerkingen bekijken" at bounding box center [849, 271] width 201 height 32
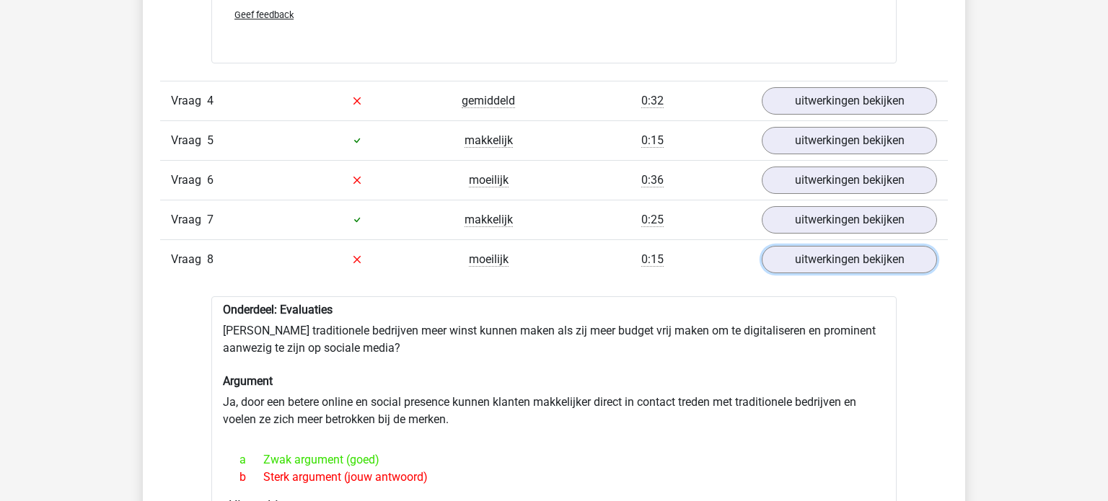
scroll to position [2965, 0]
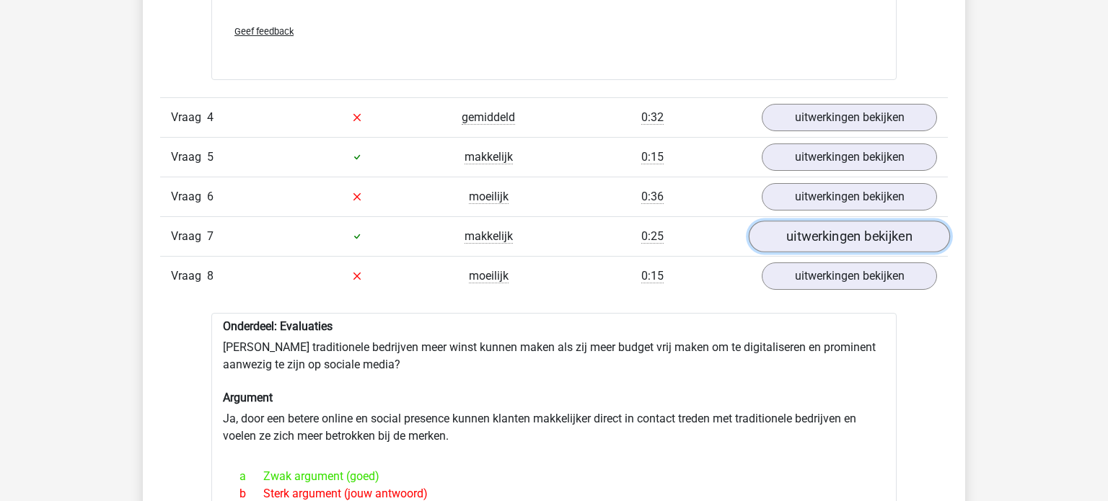
click at [869, 229] on link "uitwerkingen bekijken" at bounding box center [849, 237] width 201 height 32
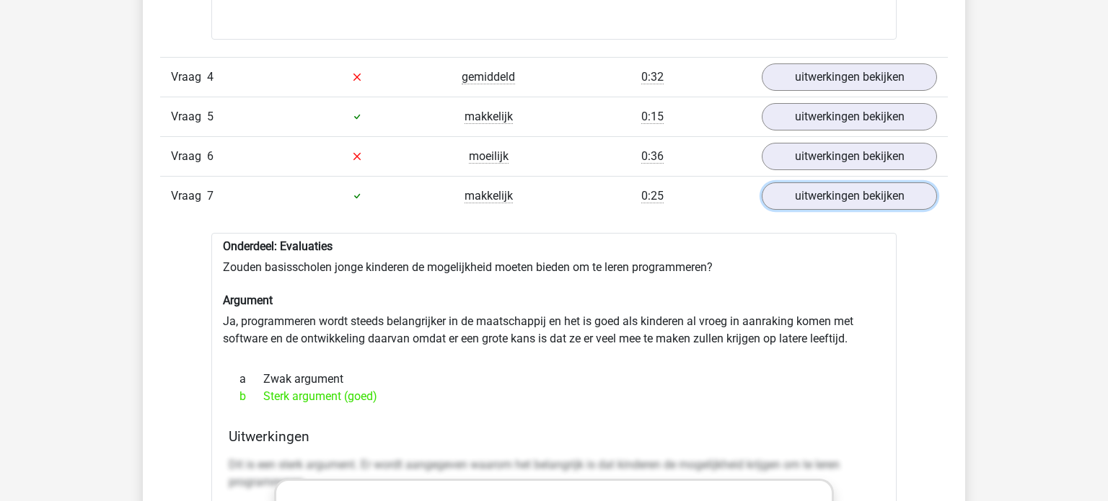
scroll to position [3032, 0]
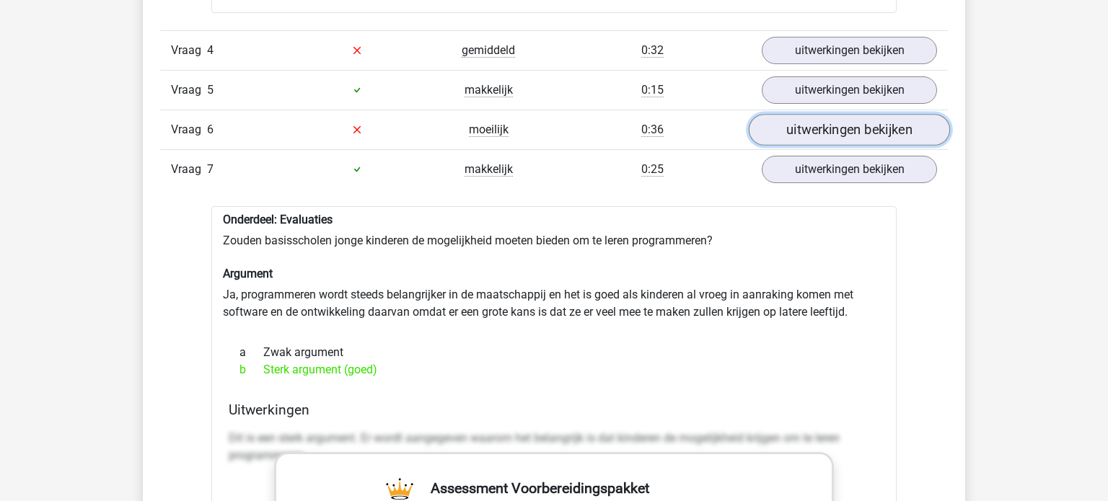
click at [898, 131] on link "uitwerkingen bekijken" at bounding box center [849, 130] width 201 height 32
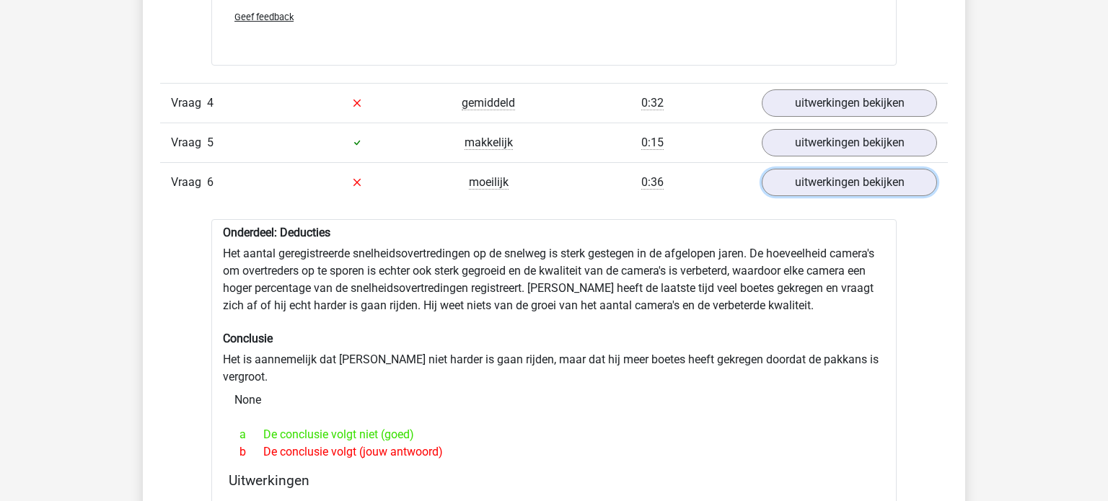
scroll to position [2970, 0]
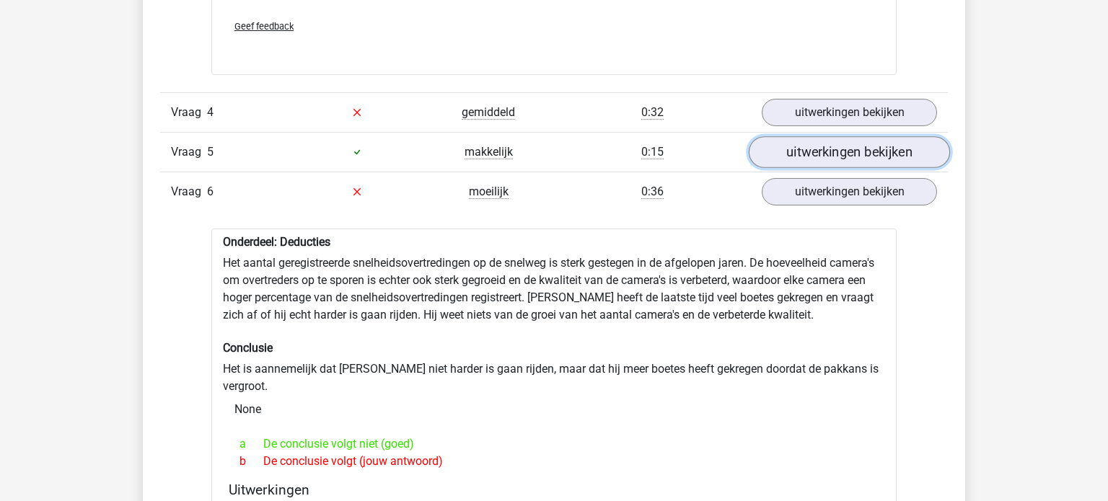
click at [917, 154] on link "uitwerkingen bekijken" at bounding box center [849, 152] width 201 height 32
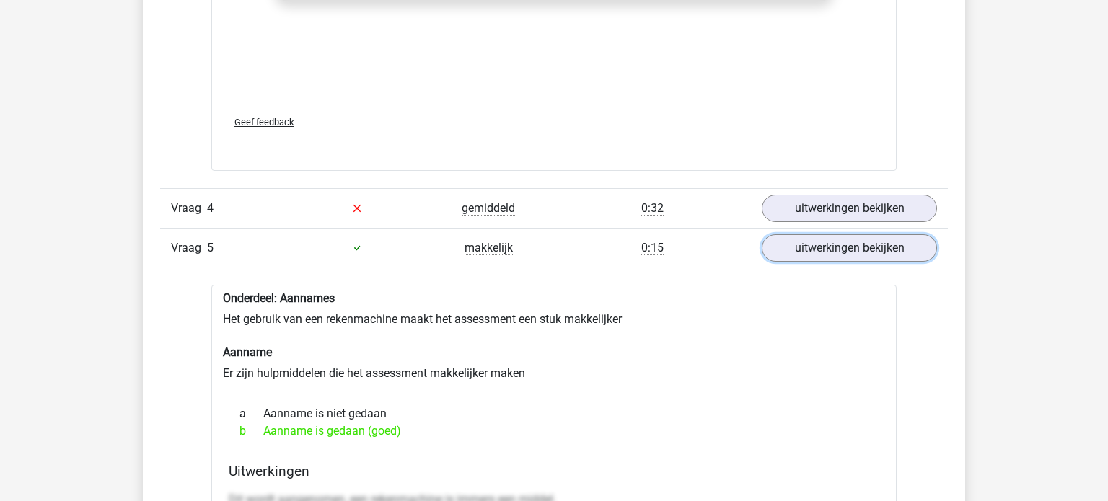
scroll to position [2731, 0]
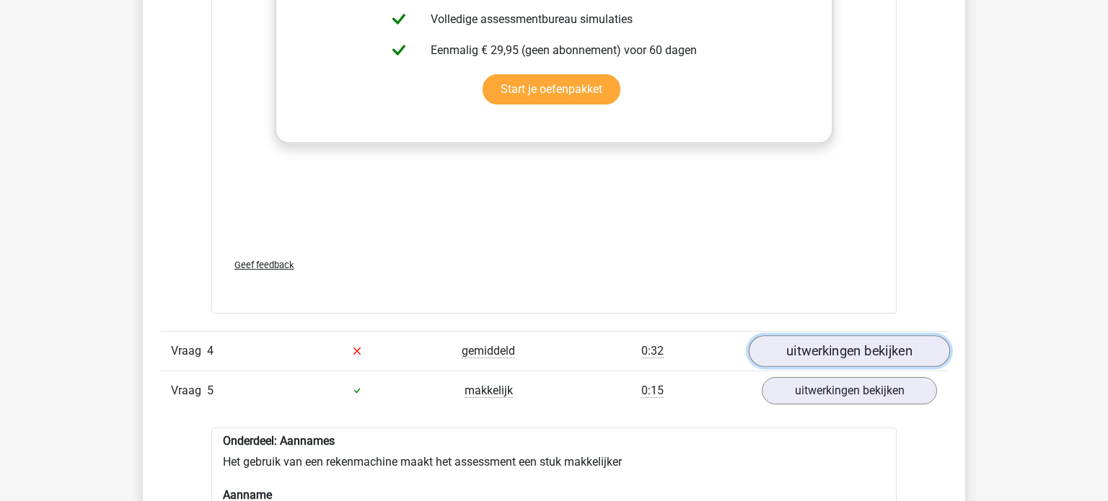
click at [837, 344] on link "uitwerkingen bekijken" at bounding box center [849, 352] width 201 height 32
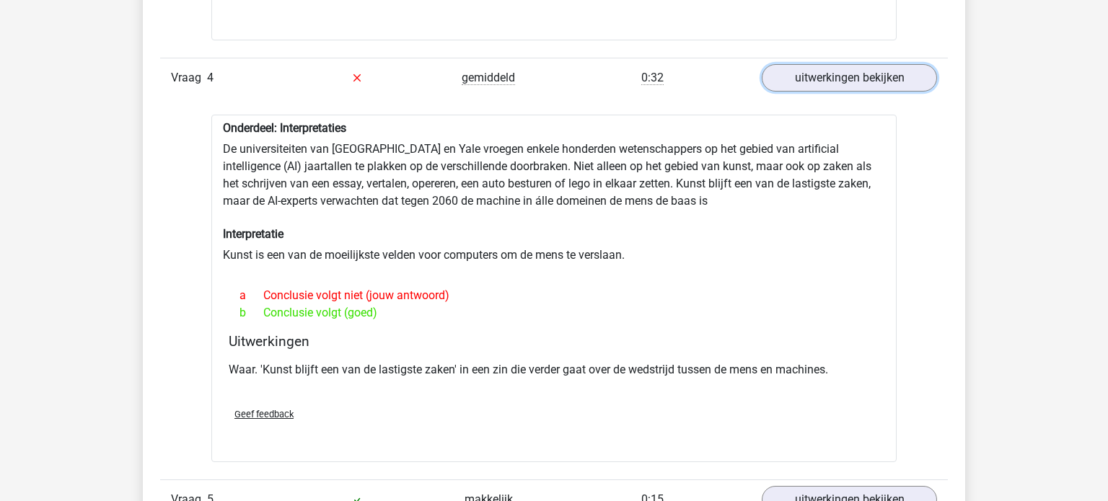
scroll to position [3007, 0]
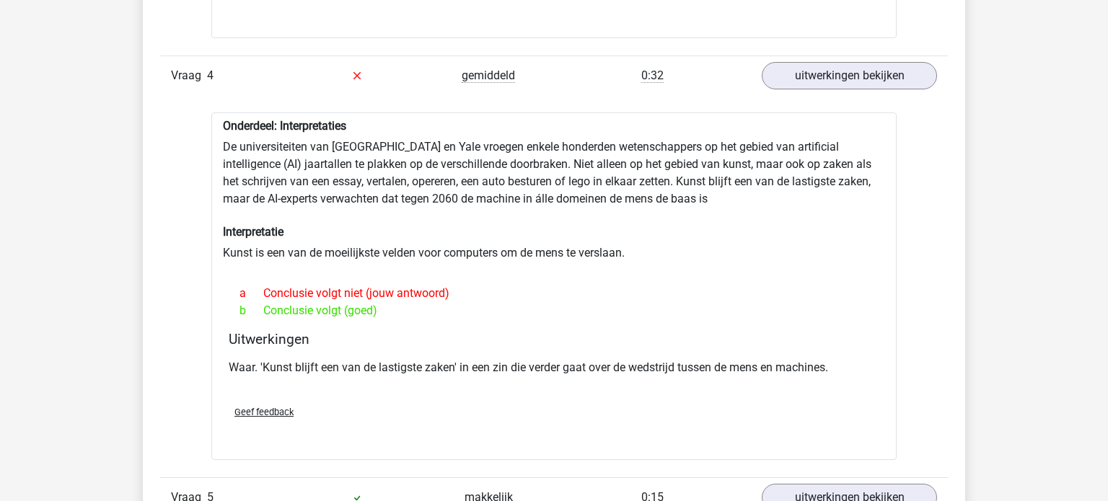
click at [509, 395] on div "Geef feedback" at bounding box center [554, 412] width 662 height 37
click at [528, 394] on div "Geef feedback" at bounding box center [554, 412] width 662 height 37
click at [560, 390] on div "Waar. 'Kunst blijft een van de lastigste zaken' in een zin die verder gaat over…" at bounding box center [554, 374] width 651 height 40
click at [606, 390] on div "Waar. 'Kunst blijft een van de lastigste zaken' in een zin die verder gaat over…" at bounding box center [554, 374] width 651 height 40
click at [642, 394] on div "Geef feedback" at bounding box center [554, 412] width 662 height 37
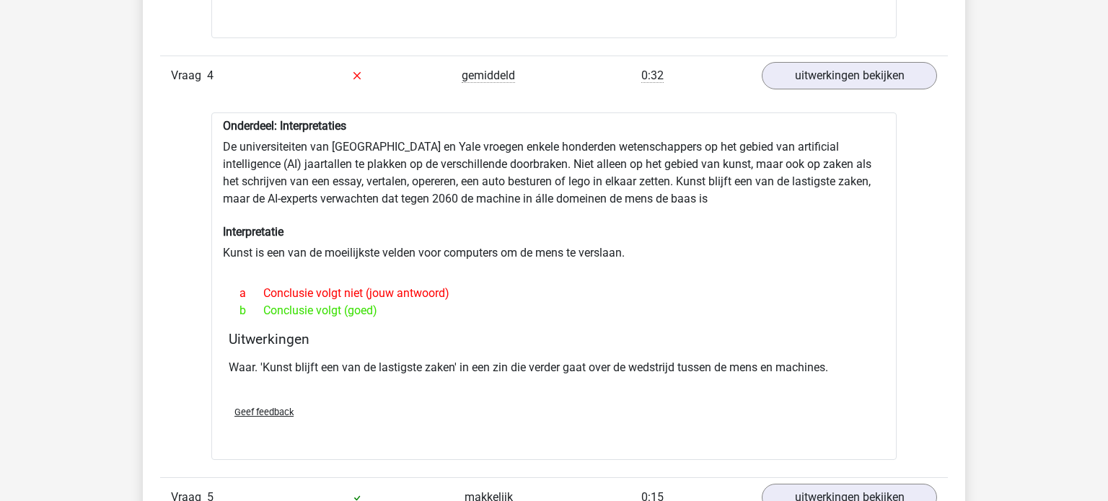
click at [673, 388] on div "Waar. 'Kunst blijft een van de lastigste zaken' in een zin die verder gaat over…" at bounding box center [554, 374] width 651 height 40
click at [719, 388] on div "Waar. 'Kunst blijft een van de lastigste zaken' in een zin die verder gaat over…" at bounding box center [554, 374] width 651 height 40
click at [752, 387] on div "Waar. 'Kunst blijft een van de lastigste zaken' in een zin die verder gaat over…" at bounding box center [554, 374] width 651 height 40
click at [809, 378] on div "Waar. 'Kunst blijft een van de lastigste zaken' in een zin die verder gaat over…" at bounding box center [554, 374] width 651 height 40
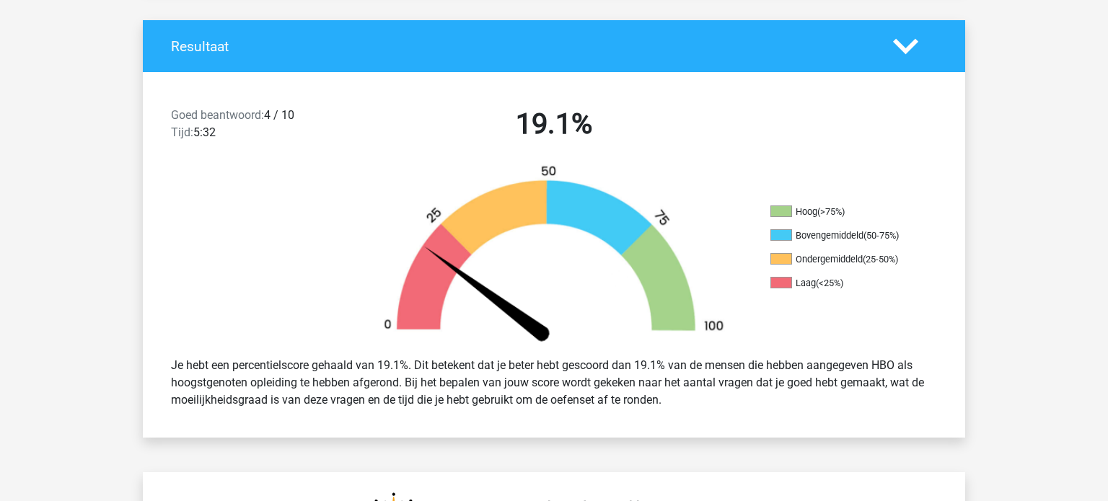
scroll to position [360, 0]
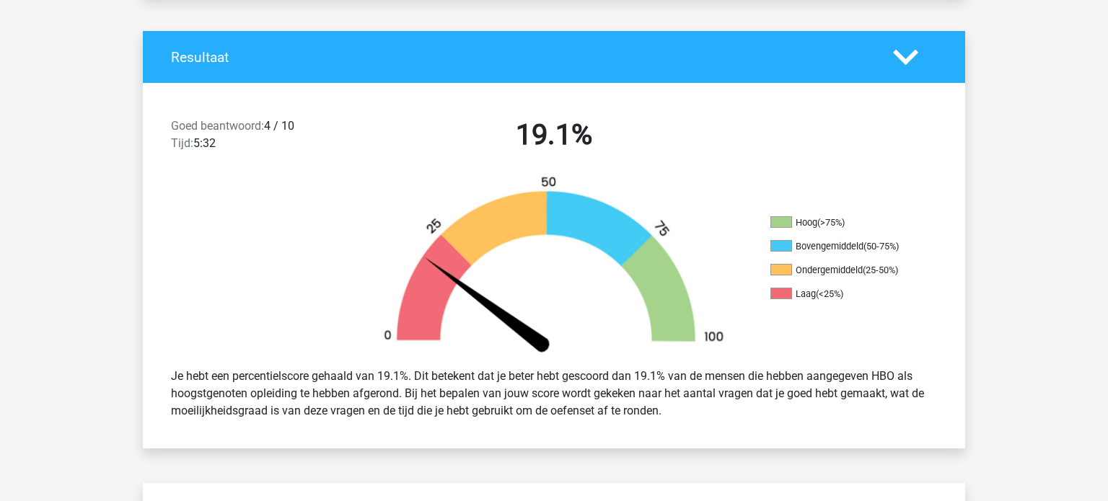
click at [903, 64] on icon at bounding box center [905, 57] width 25 height 25
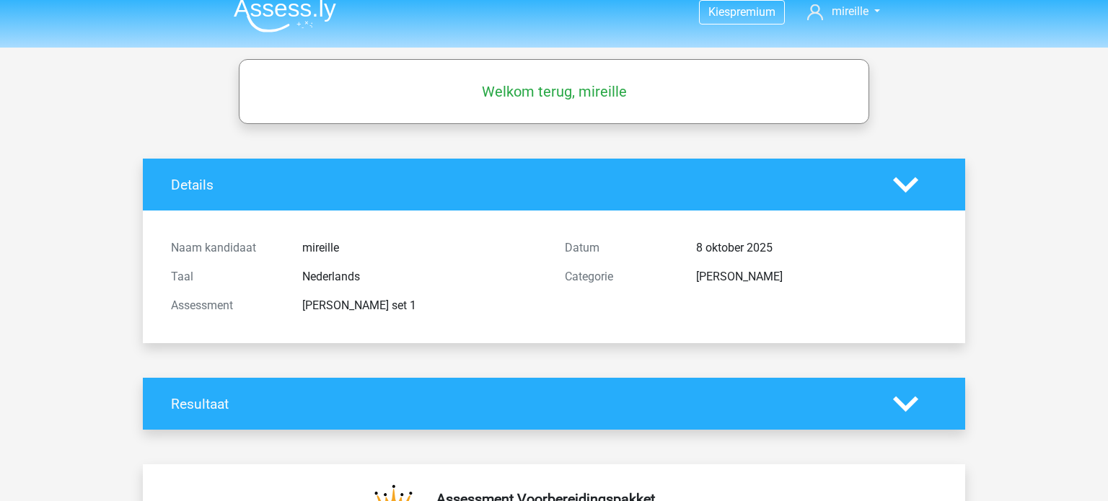
scroll to position [12, 0]
